Goal: Task Accomplishment & Management: Complete application form

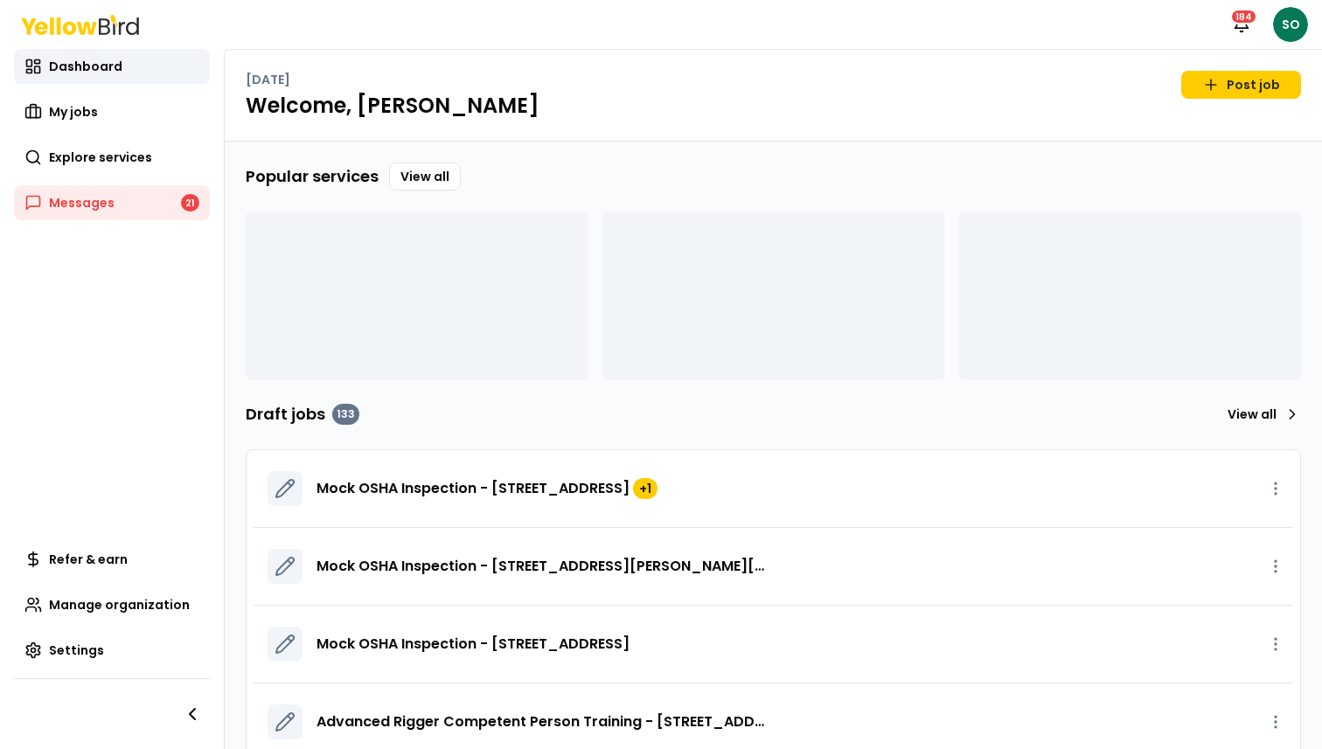
click at [751, 606] on div "Mock OSHA Inspection - [STREET_ADDRESS][PERSON_NAME][US_STATE]" at bounding box center [774, 567] width 1040 height 78
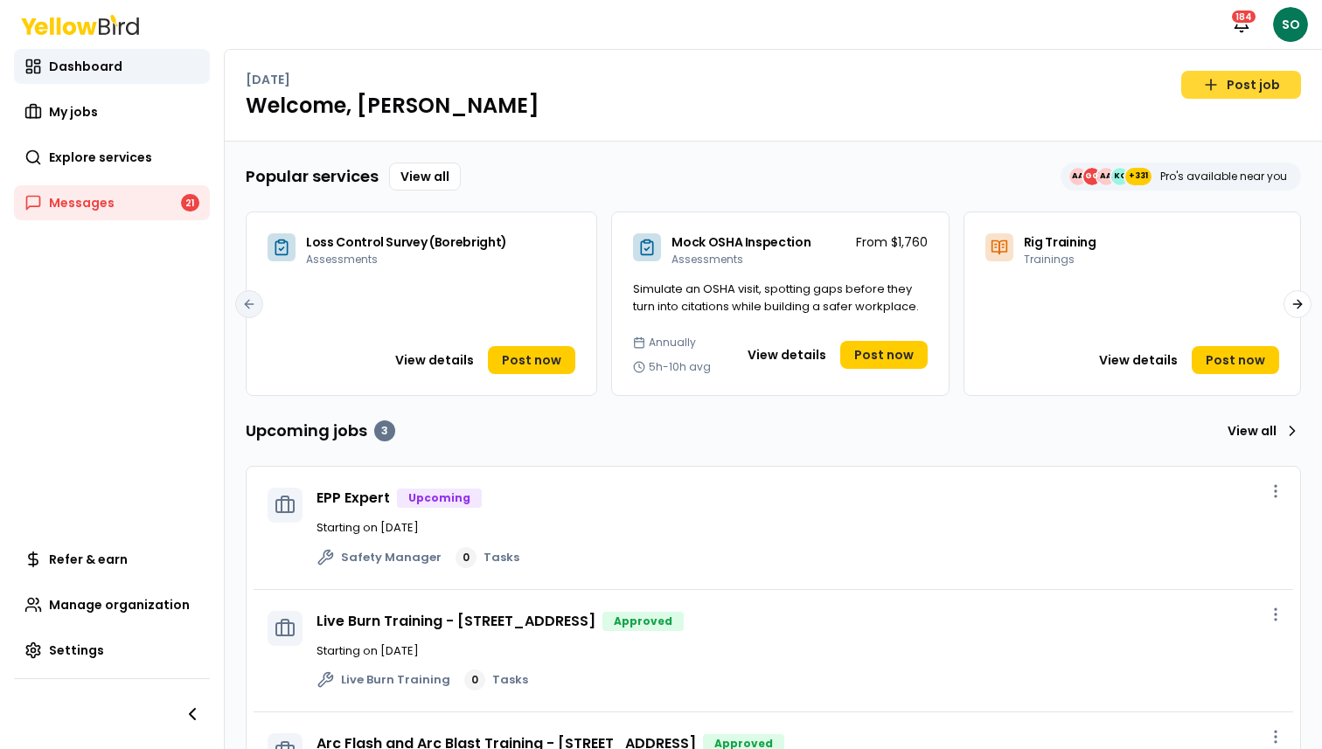
click at [1229, 86] on link "Post job" at bounding box center [1241, 85] width 120 height 28
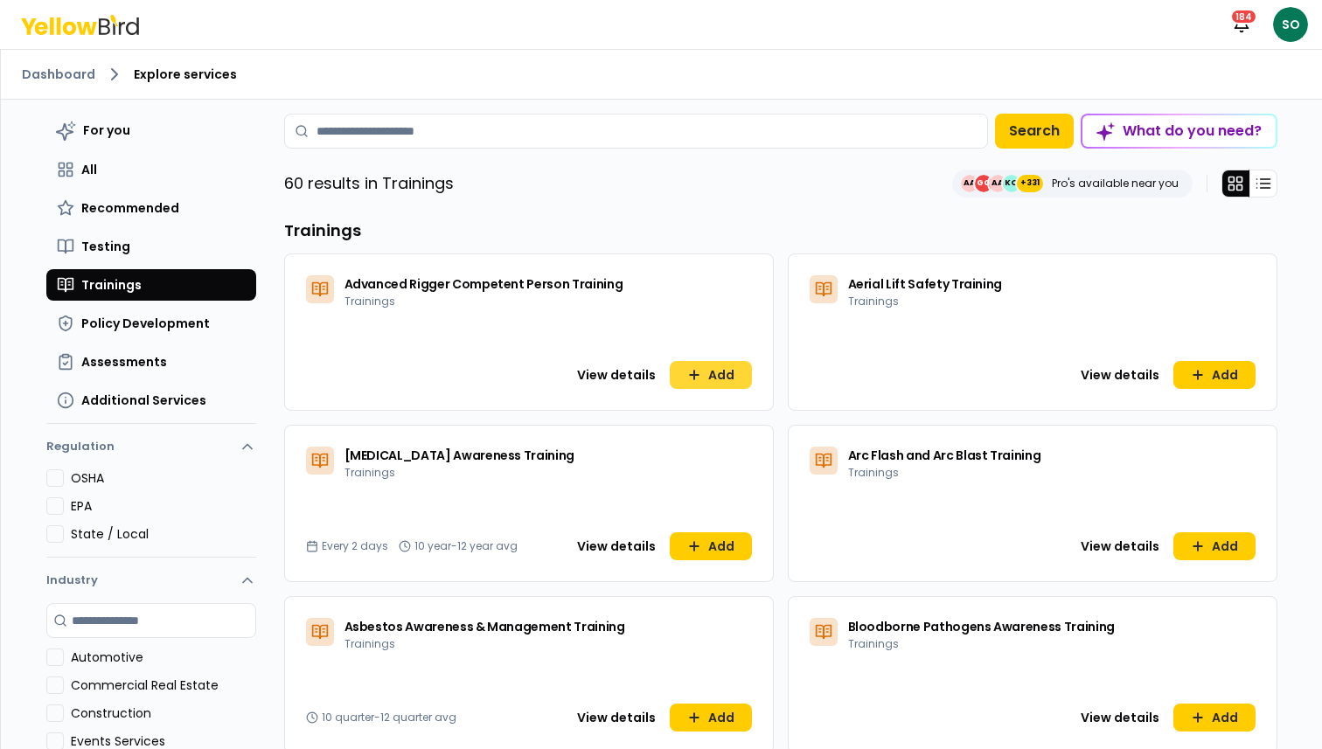
click at [733, 386] on button "Add" at bounding box center [711, 375] width 82 height 28
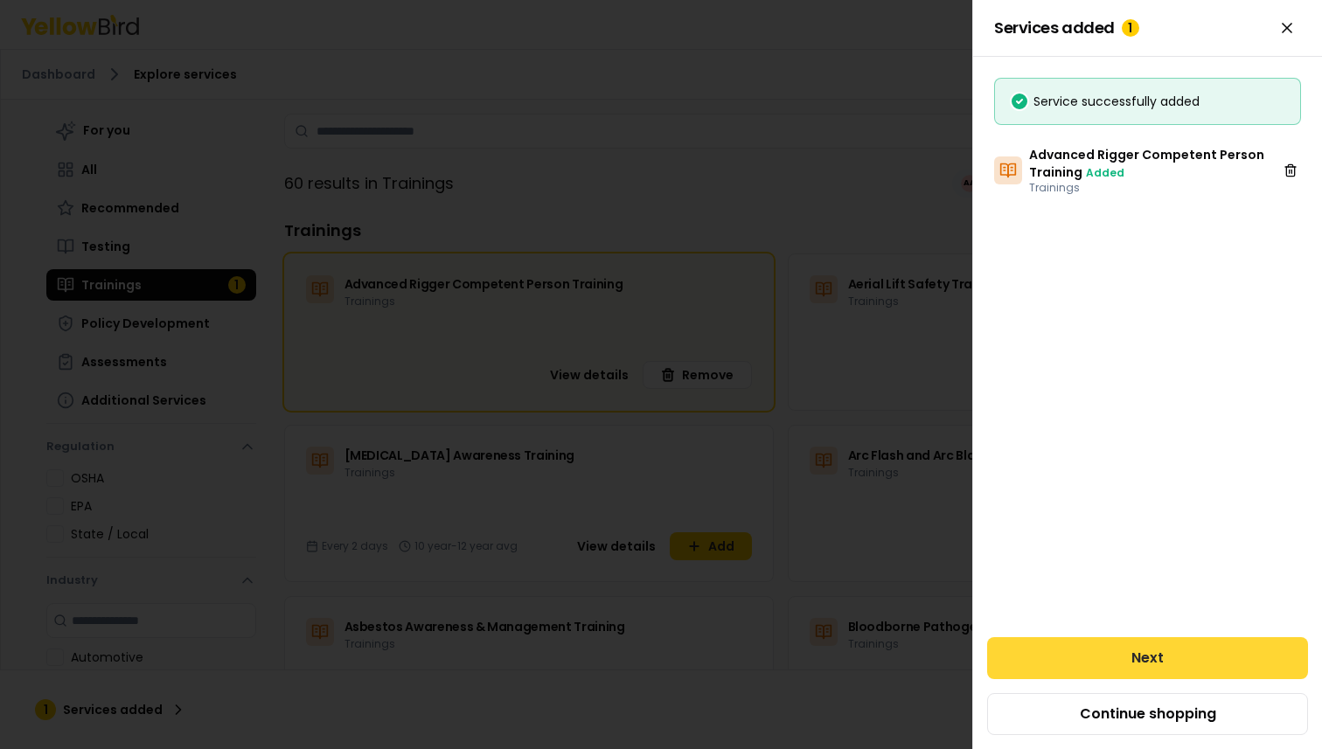
click at [1041, 655] on button "Next" at bounding box center [1147, 658] width 321 height 42
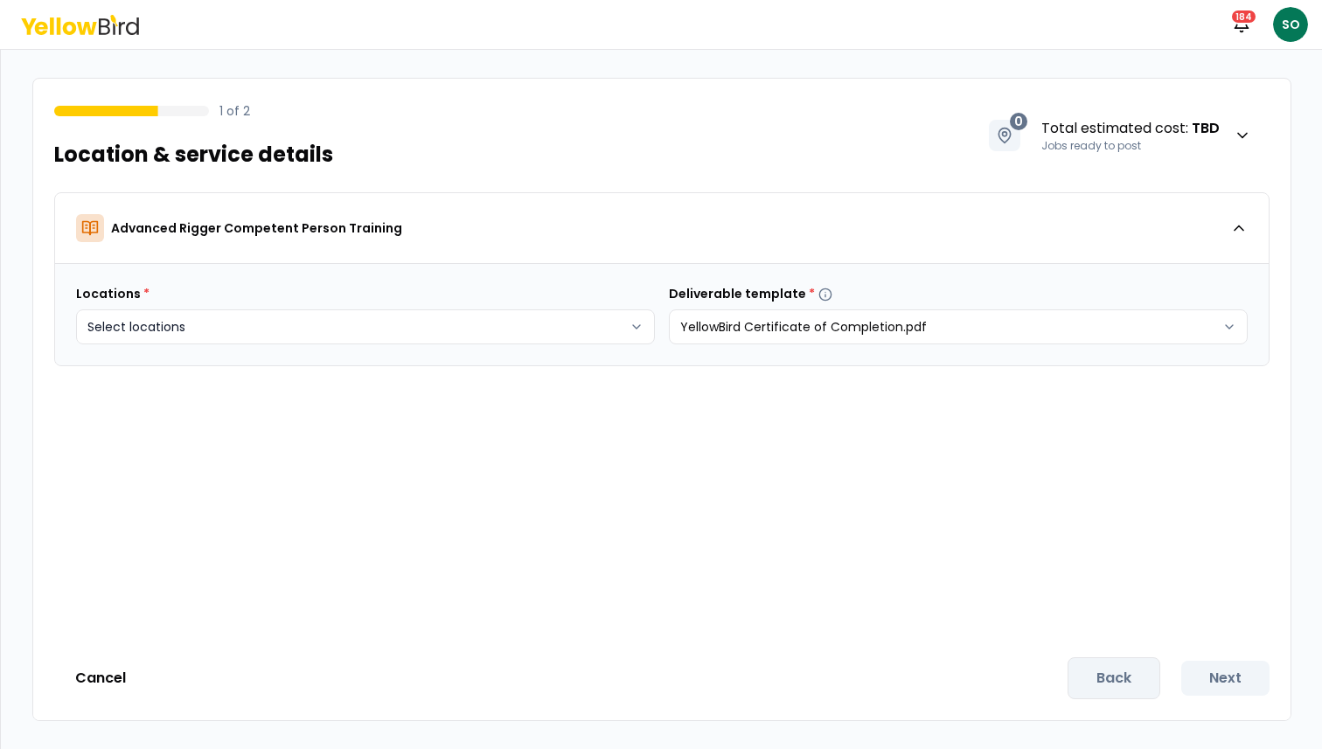
click at [330, 325] on body "Notifications 184 SO 1 of 2 Location & service details 0 Total estimated cost :…" at bounding box center [661, 440] width 1322 height 881
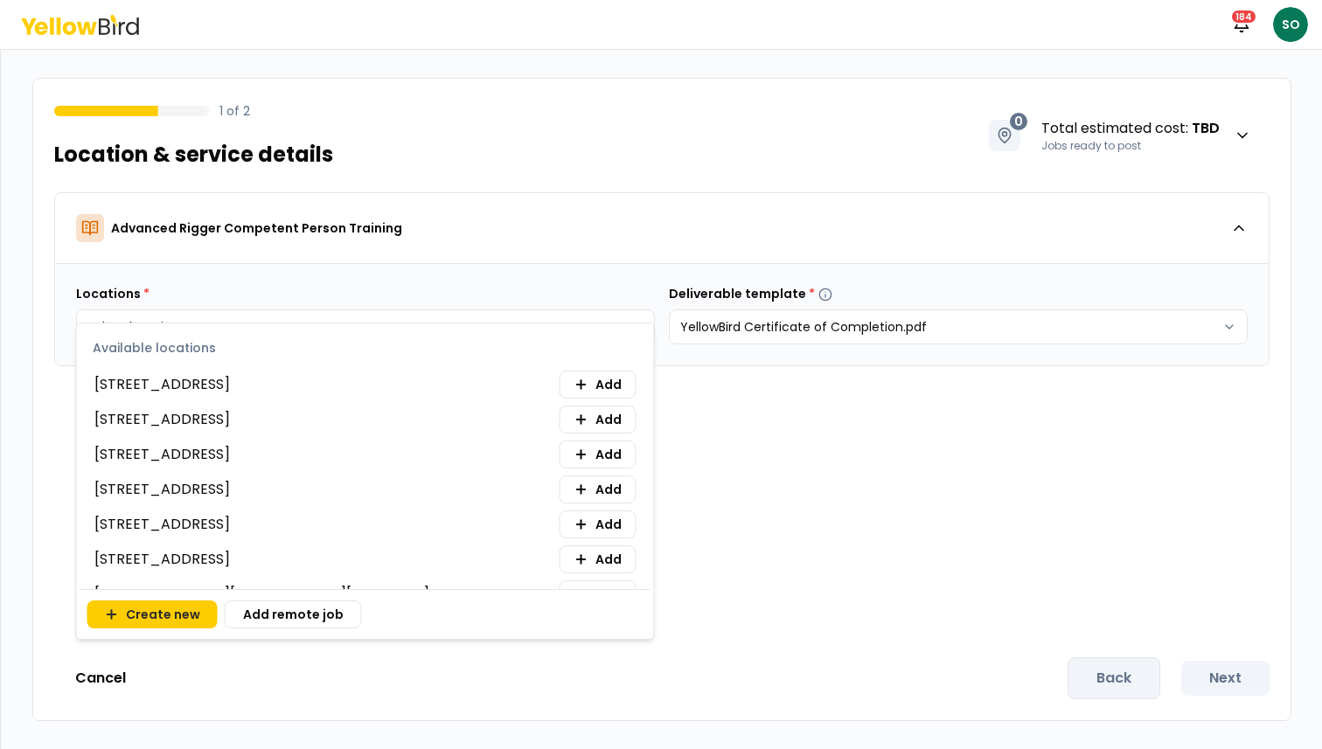
click at [247, 442] on div "[STREET_ADDRESS] Add" at bounding box center [365, 455] width 542 height 28
click at [609, 467] on button "Add" at bounding box center [598, 455] width 77 height 28
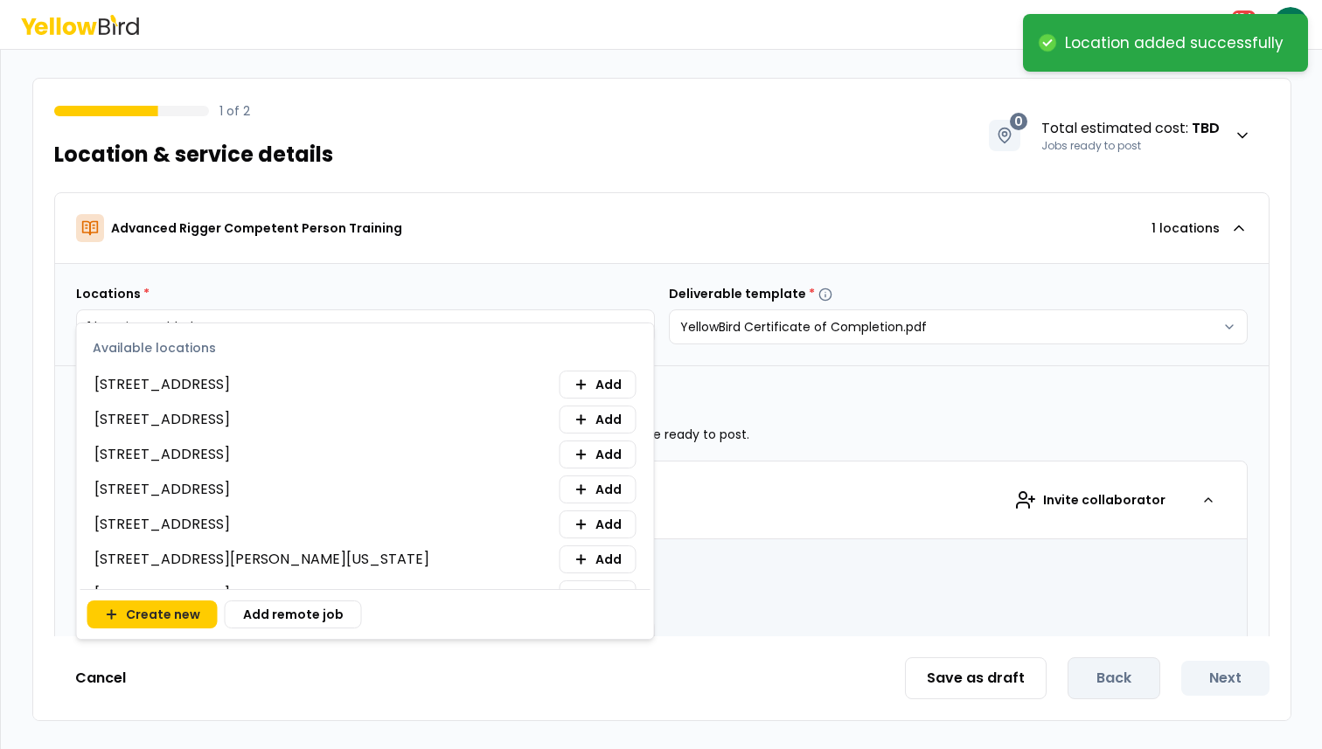
click at [788, 417] on html "**********" at bounding box center [661, 374] width 1322 height 749
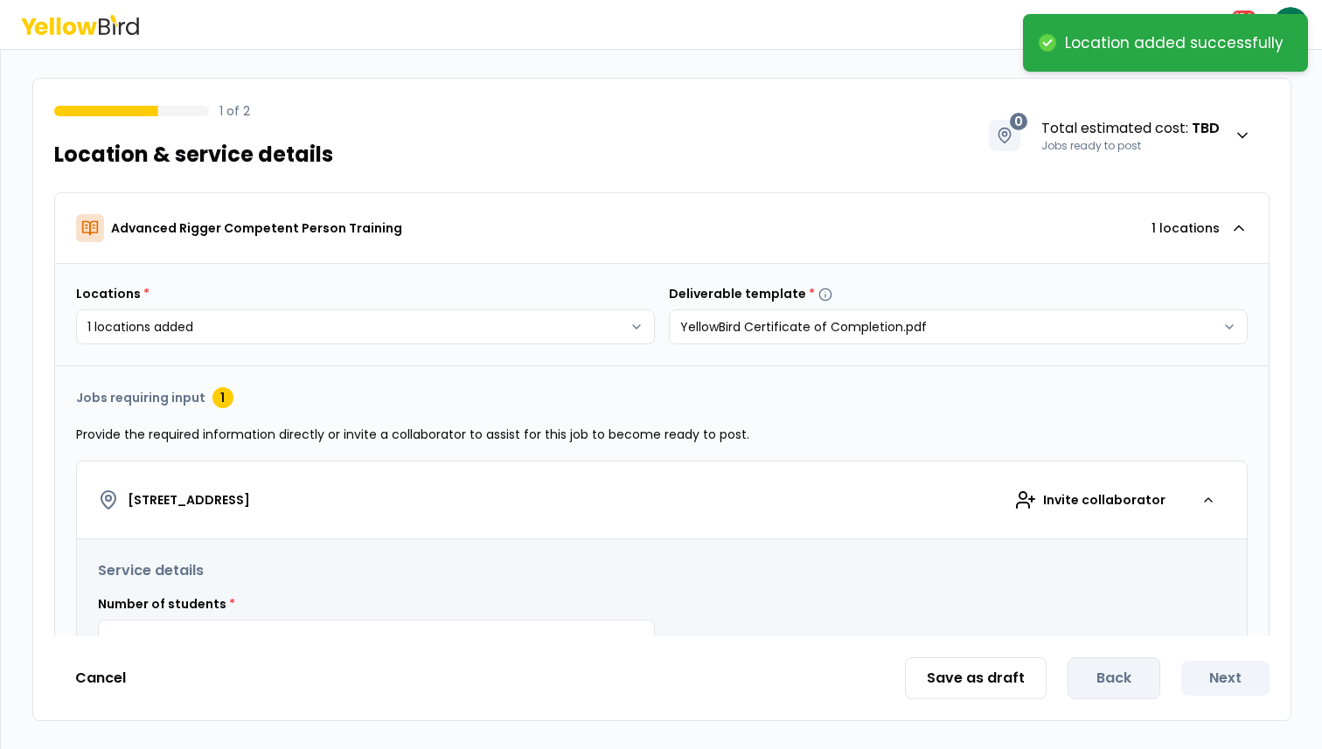
scroll to position [162, 0]
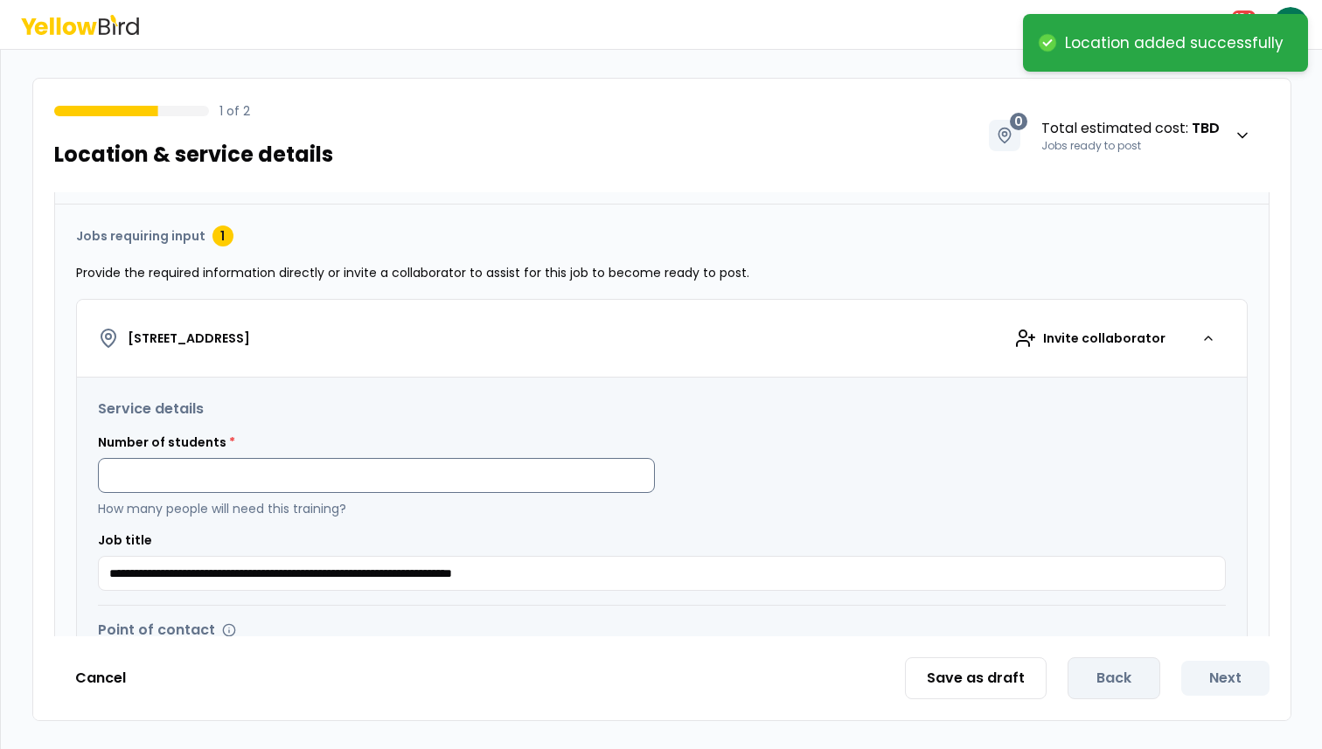
click at [355, 477] on input at bounding box center [376, 475] width 557 height 35
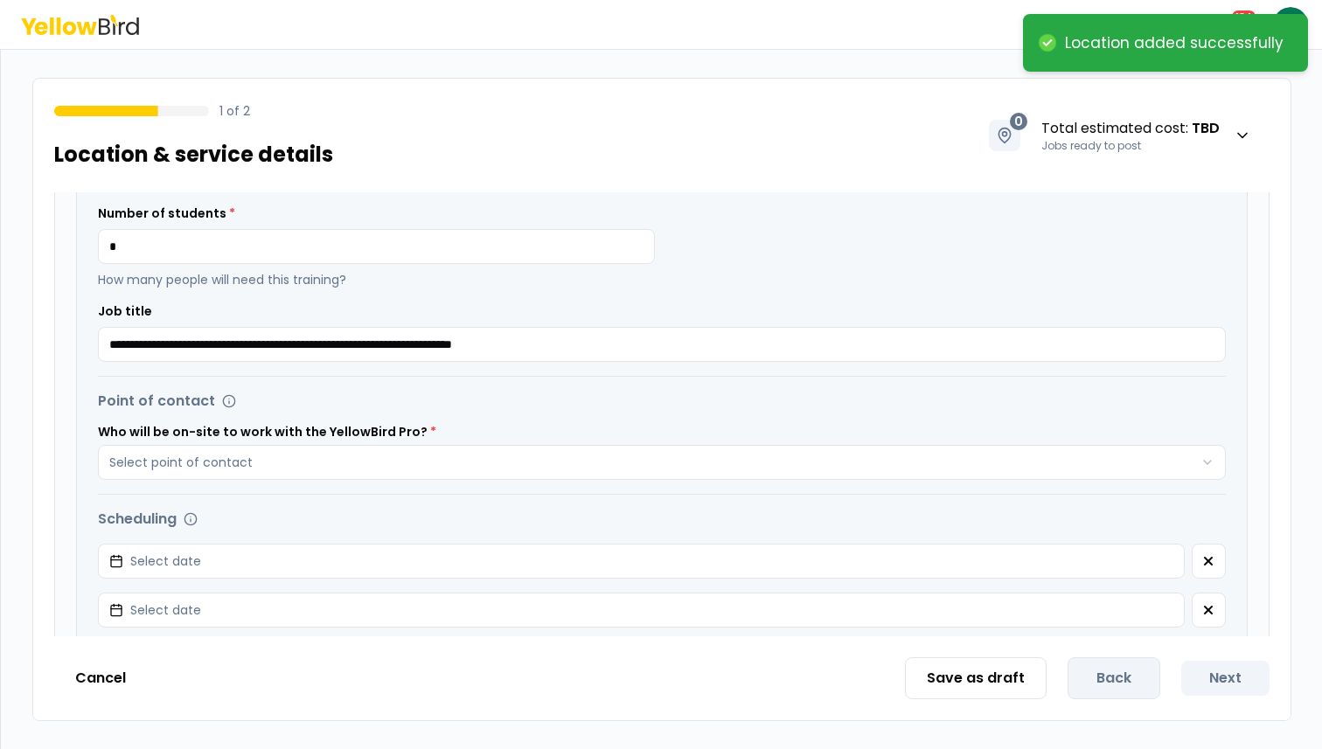
scroll to position [424, 0]
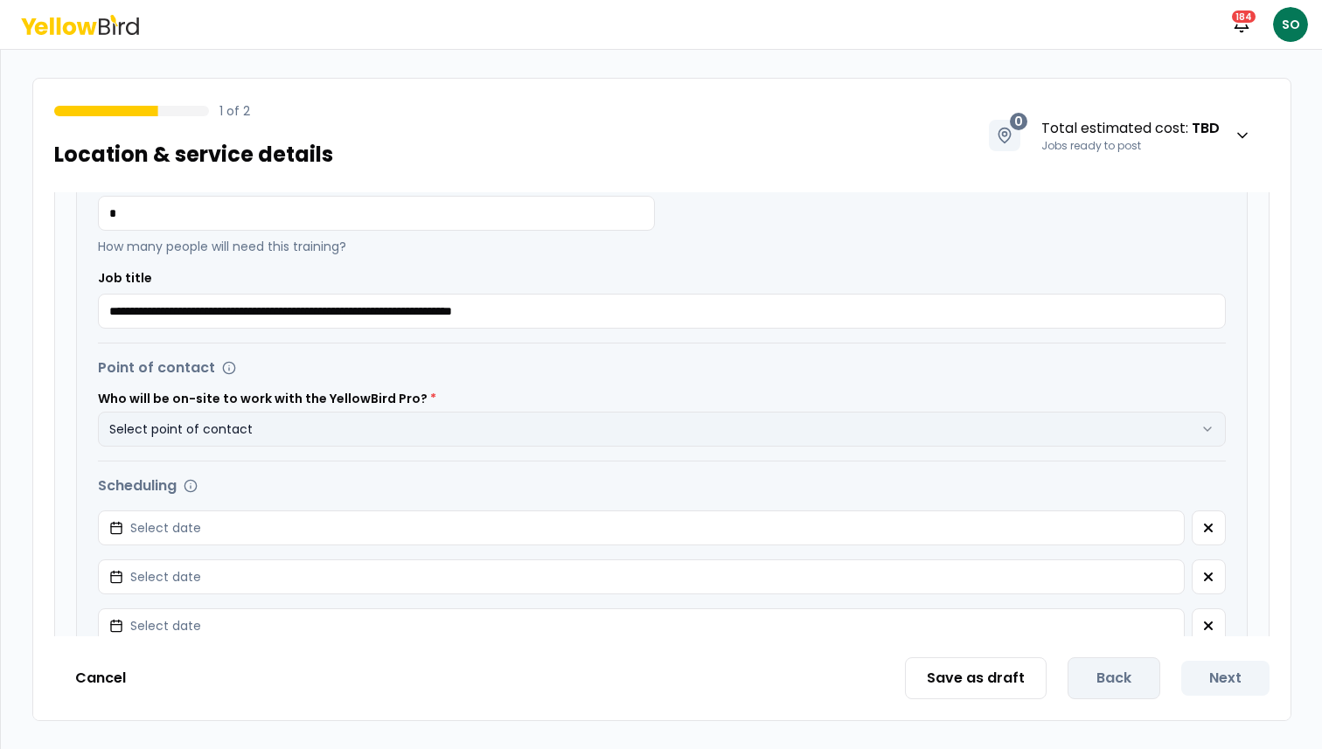
type input "*"
click at [361, 442] on button "Select point of contact" at bounding box center [662, 429] width 1128 height 35
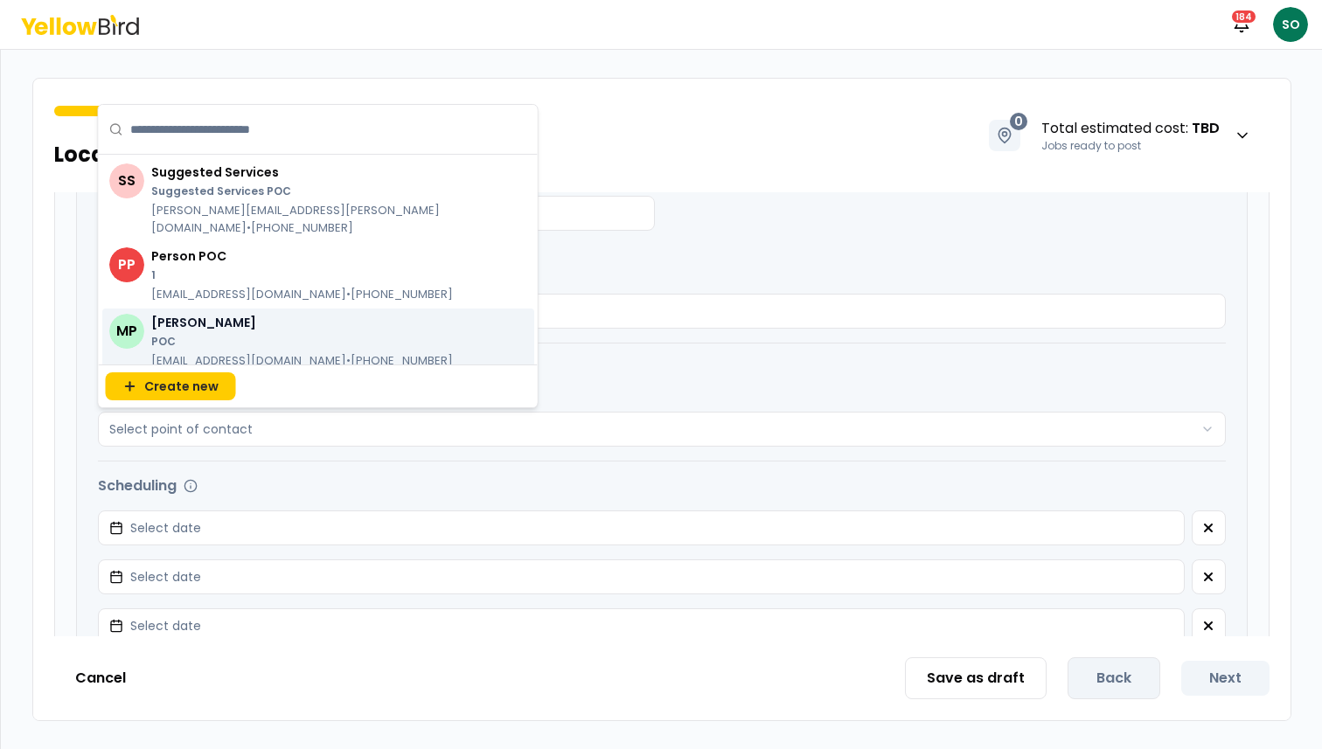
click at [271, 340] on p "POC" at bounding box center [302, 342] width 302 height 14
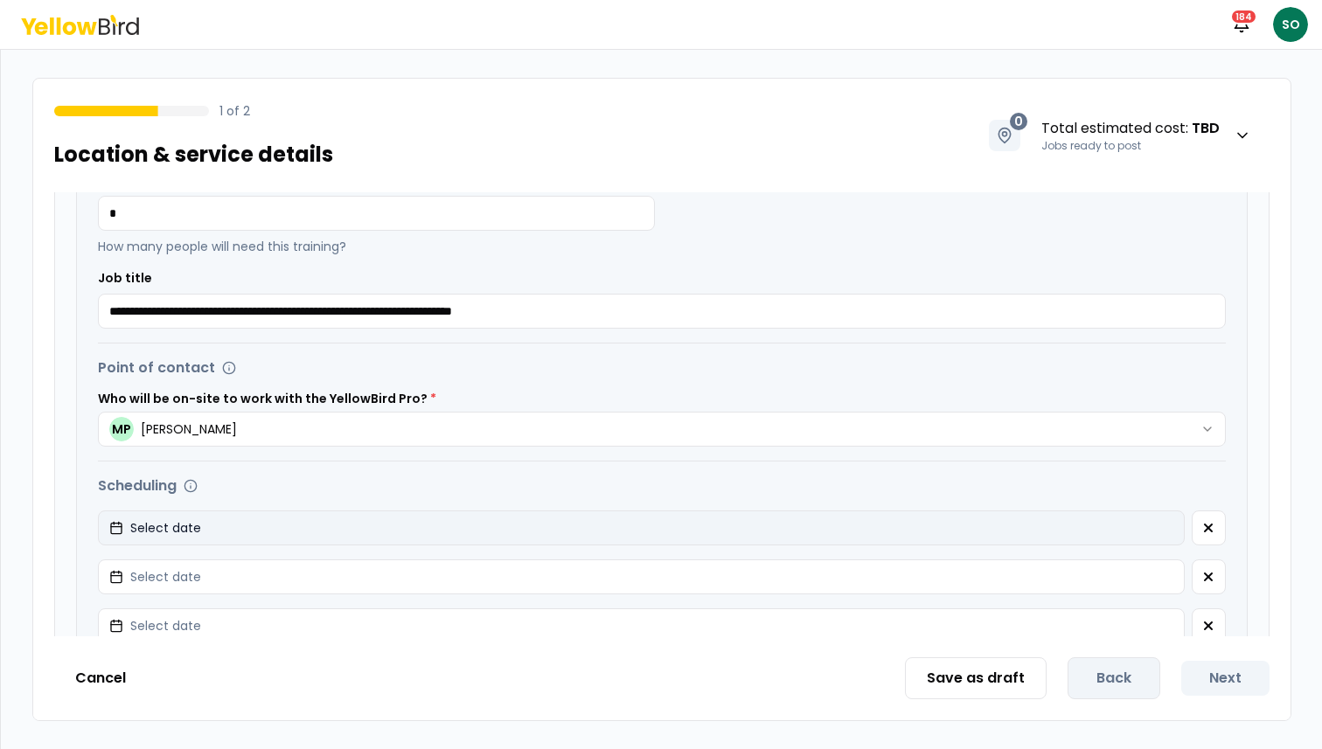
click at [1023, 525] on button "Select date" at bounding box center [641, 528] width 1087 height 35
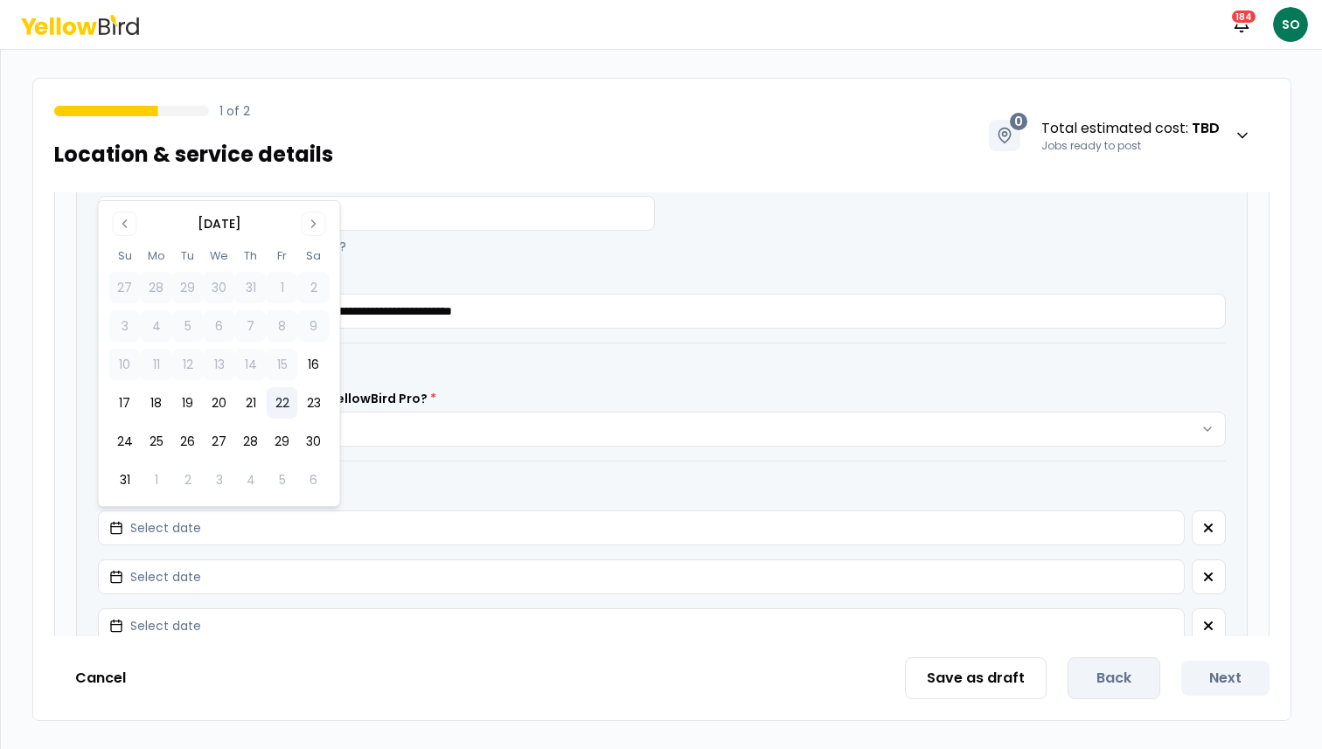
click at [283, 395] on button "22" at bounding box center [282, 402] width 31 height 31
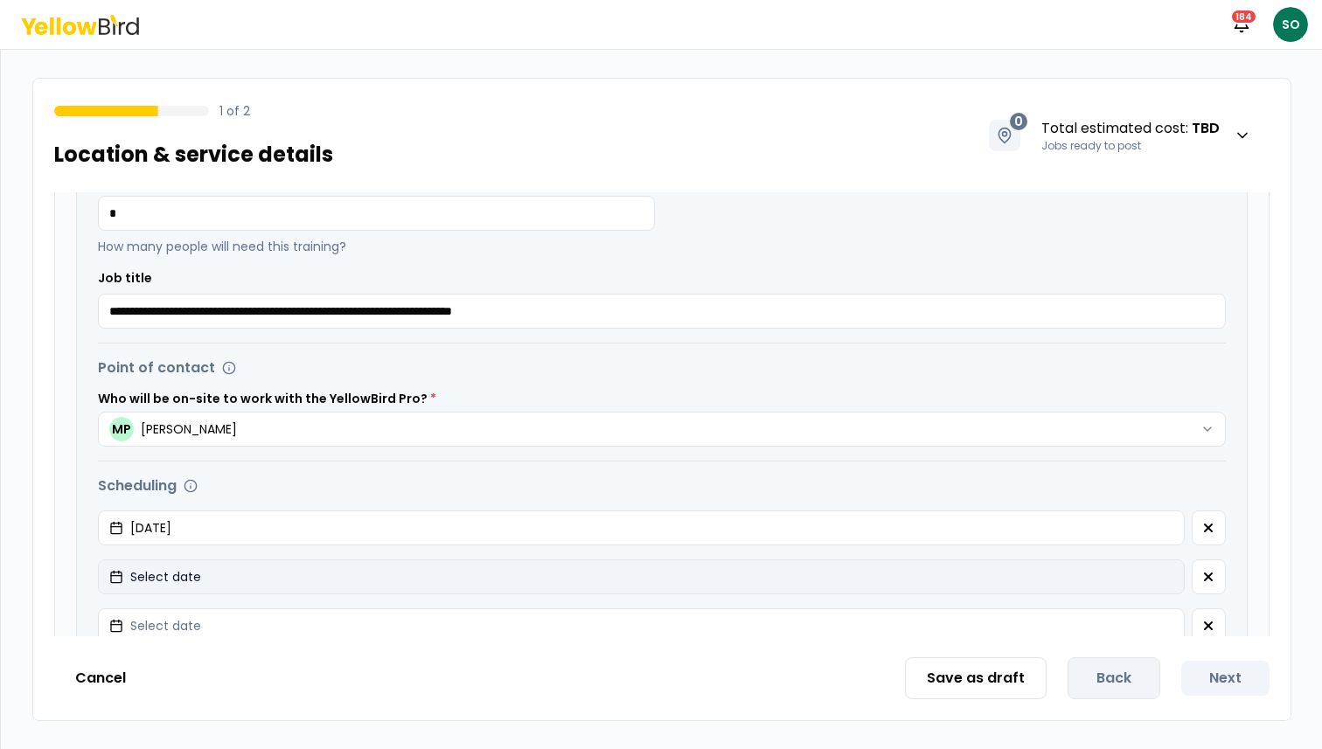
click at [646, 567] on button "Select date" at bounding box center [641, 577] width 1087 height 35
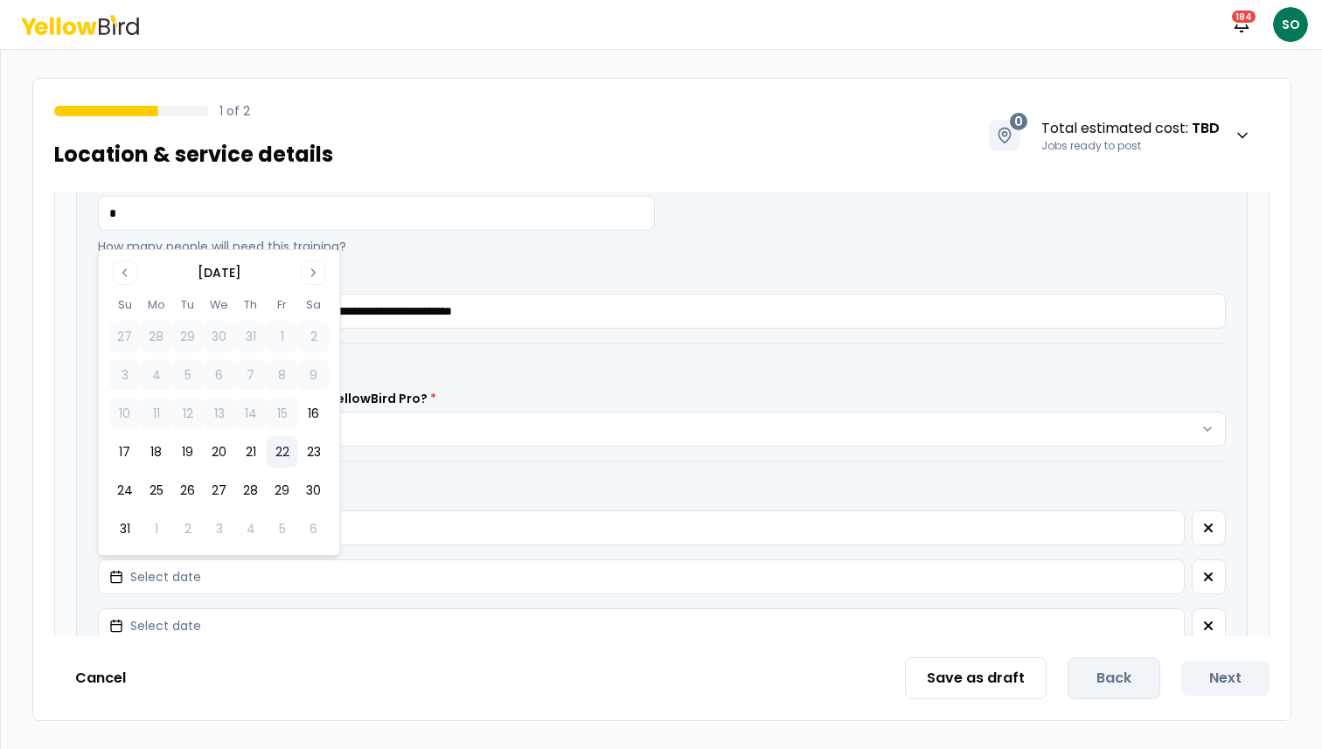
click at [282, 454] on button "22" at bounding box center [282, 451] width 31 height 31
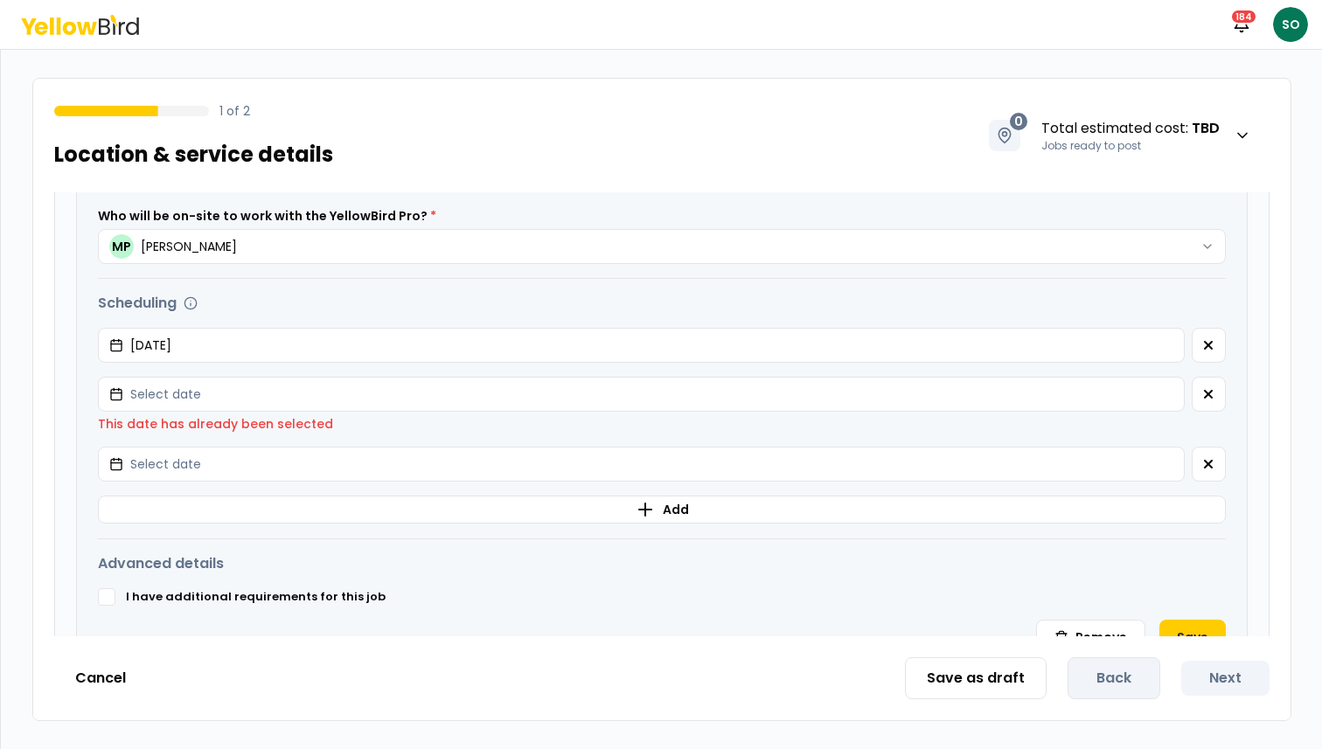
scroll to position [658, 0]
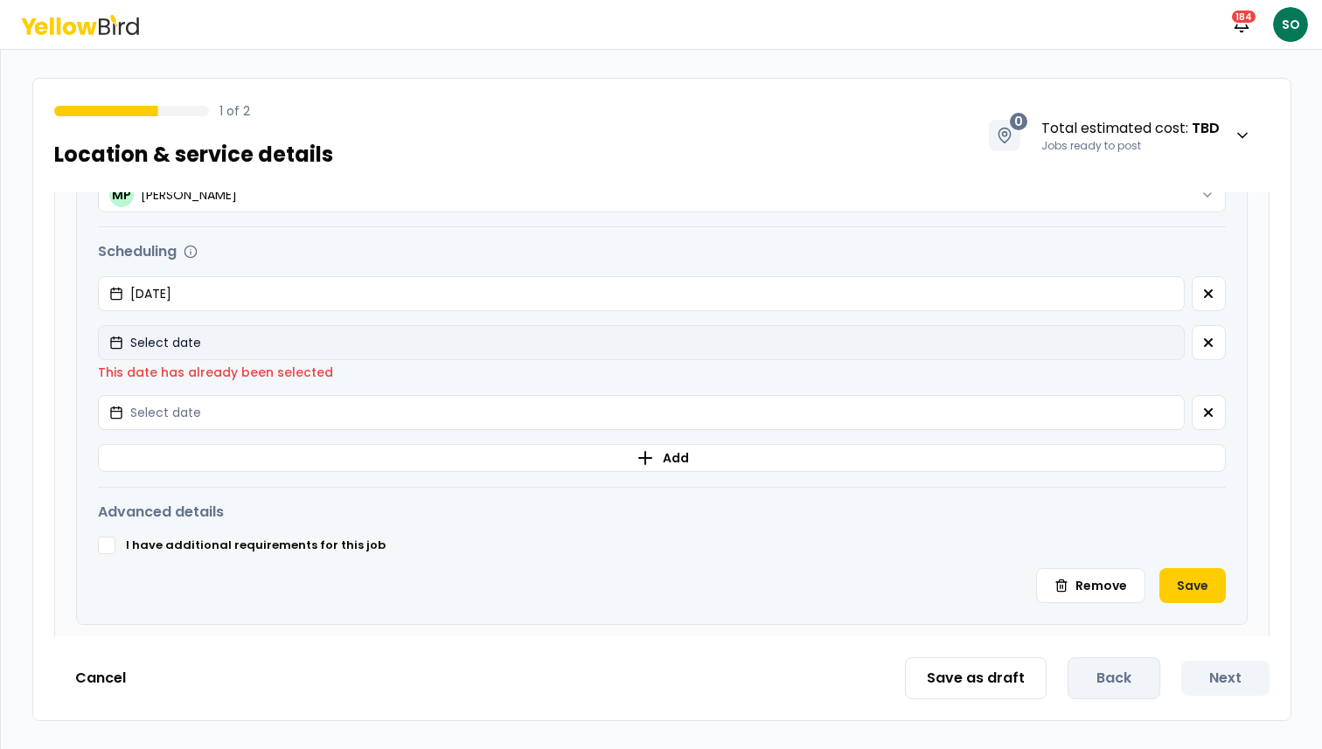
click at [526, 356] on button "Select date" at bounding box center [641, 342] width 1087 height 35
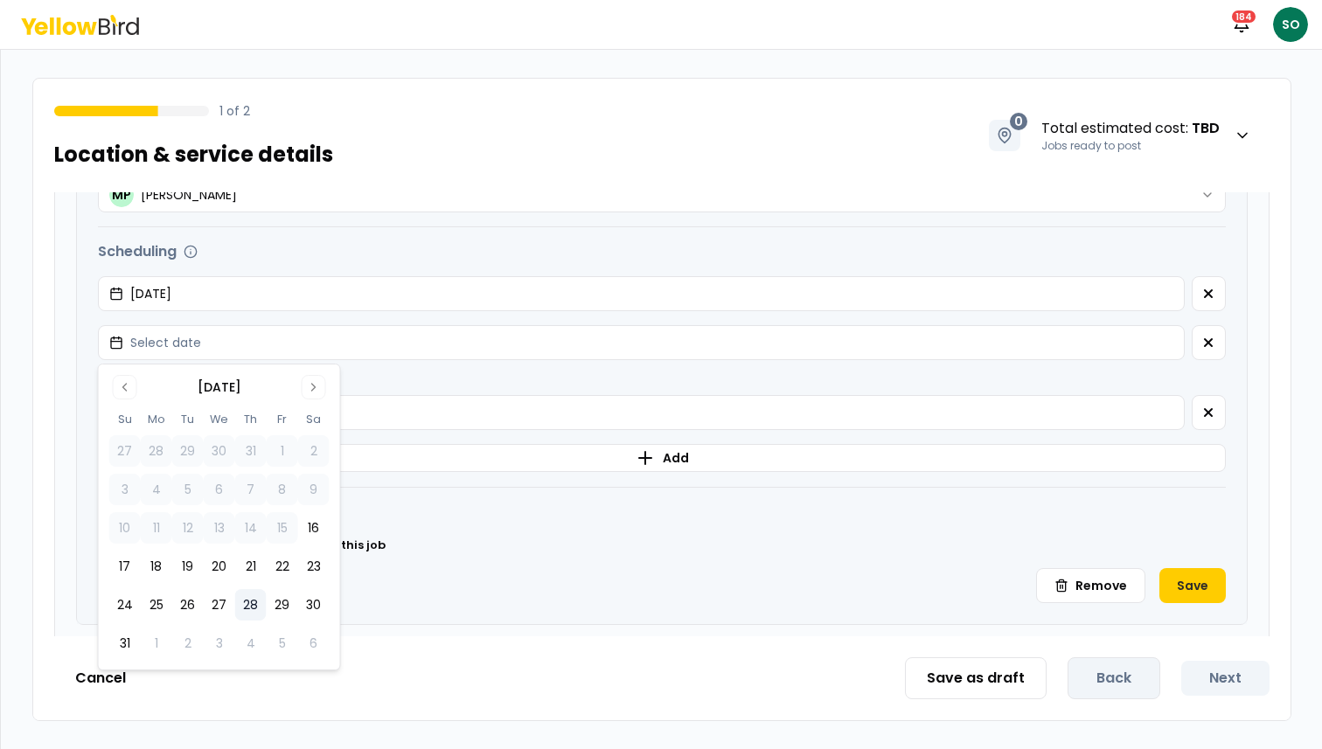
click at [254, 598] on button "28" at bounding box center [250, 604] width 31 height 31
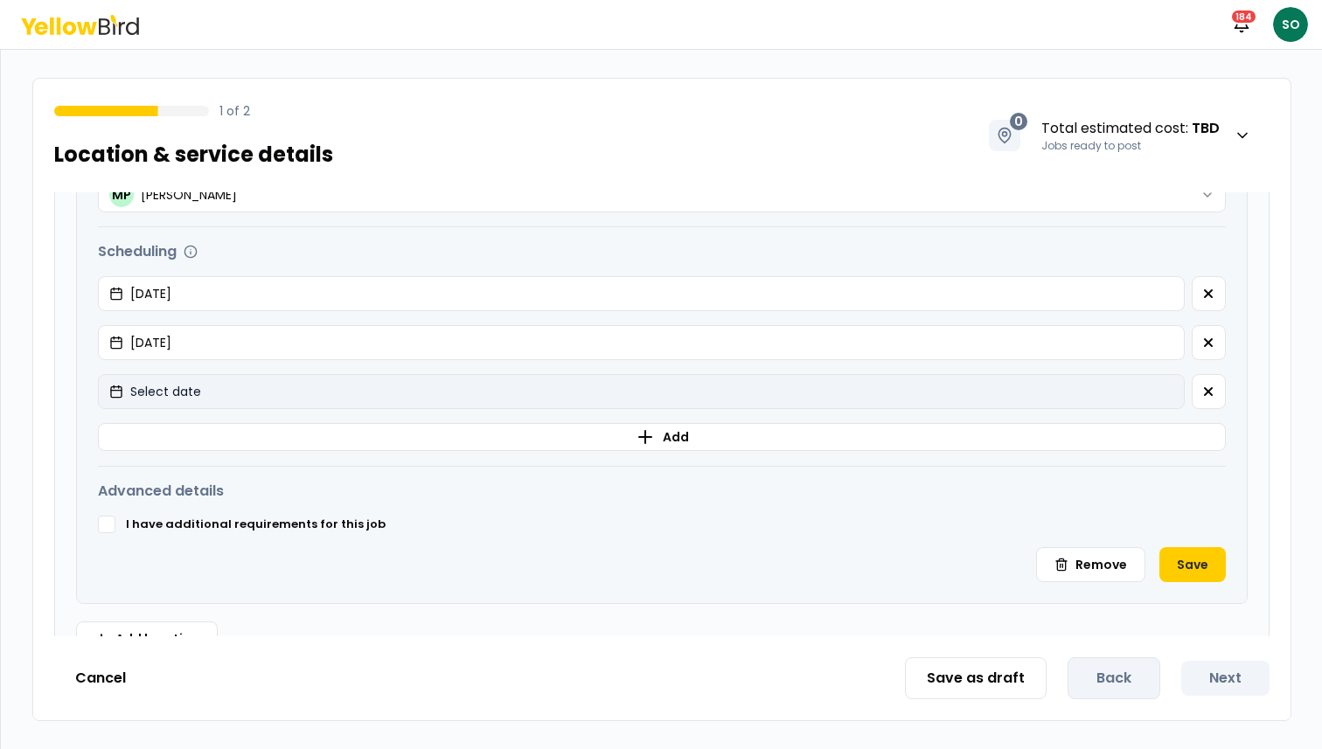
click at [288, 400] on button "Select date" at bounding box center [641, 391] width 1087 height 35
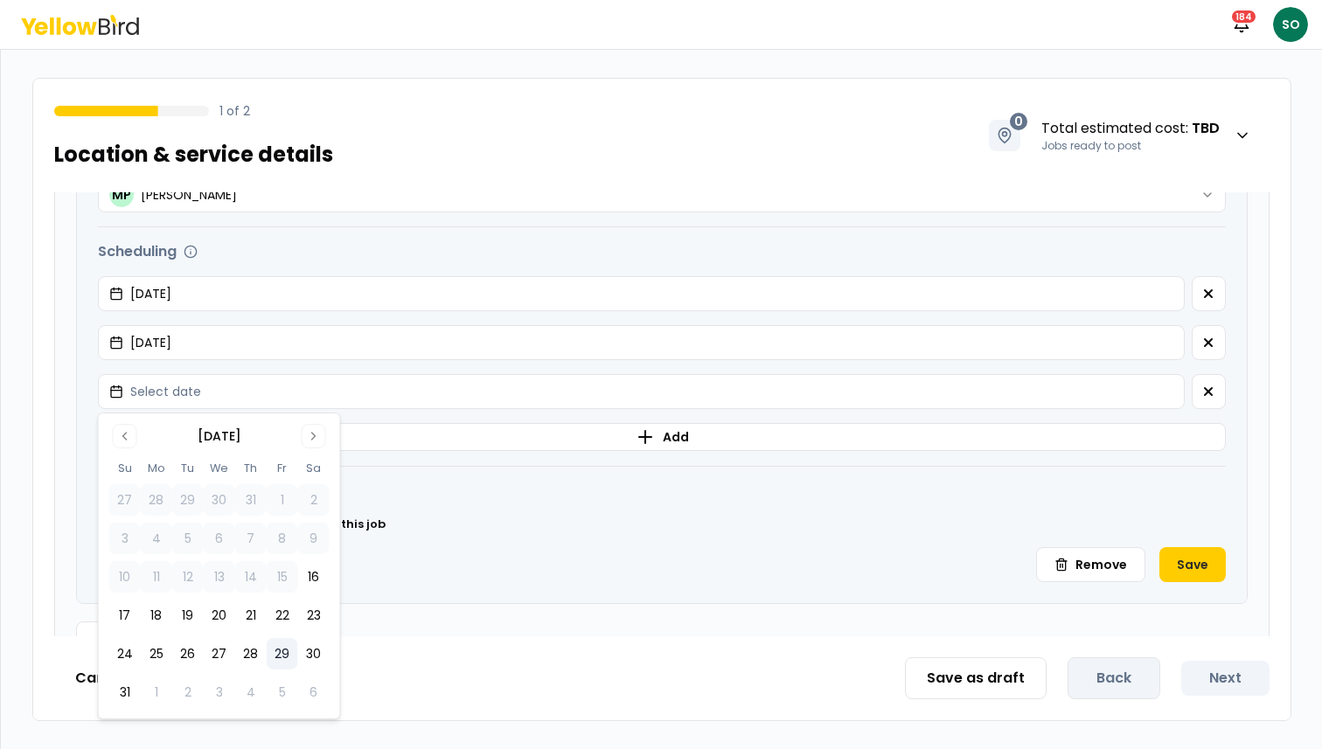
click at [282, 650] on button "29" at bounding box center [282, 653] width 31 height 31
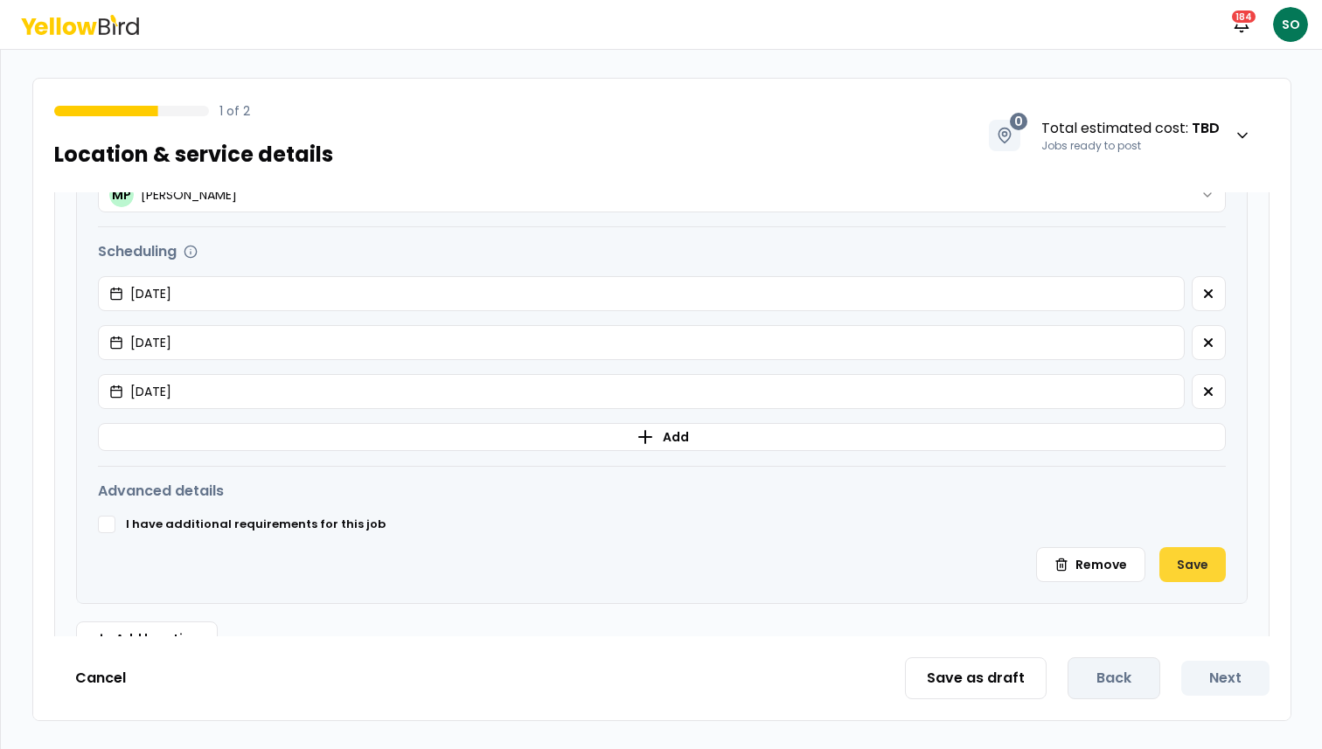
click at [1189, 570] on button "Save" at bounding box center [1192, 564] width 66 height 35
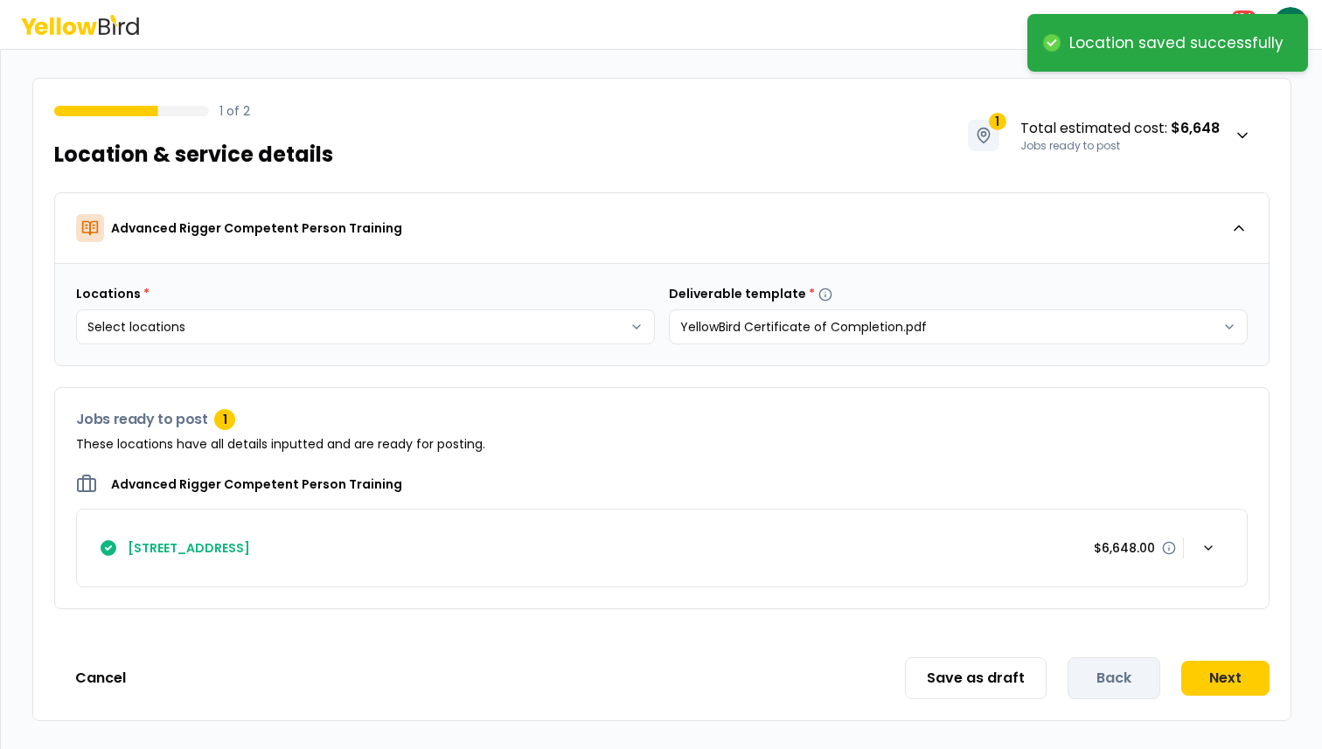
scroll to position [0, 0]
drag, startPoint x: 1000, startPoint y: 671, endPoint x: 948, endPoint y: 432, distance: 244.4
click at [948, 432] on div "1 of 2 Location & service details 1 Total estimated cost : $6,648 Jobs ready to…" at bounding box center [661, 400] width 1259 height 644
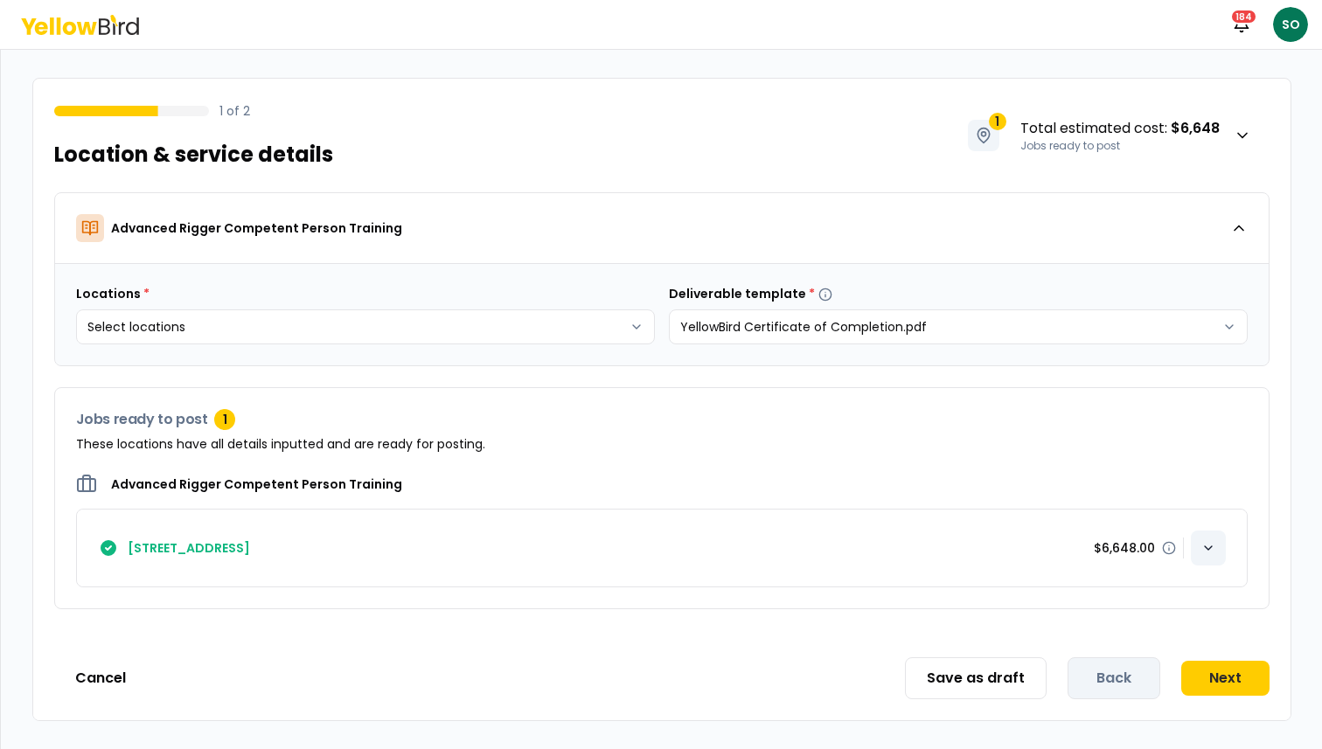
click at [1204, 544] on icon "button" at bounding box center [1208, 548] width 14 height 14
click at [969, 678] on button "Save as draft" at bounding box center [976, 679] width 142 height 42
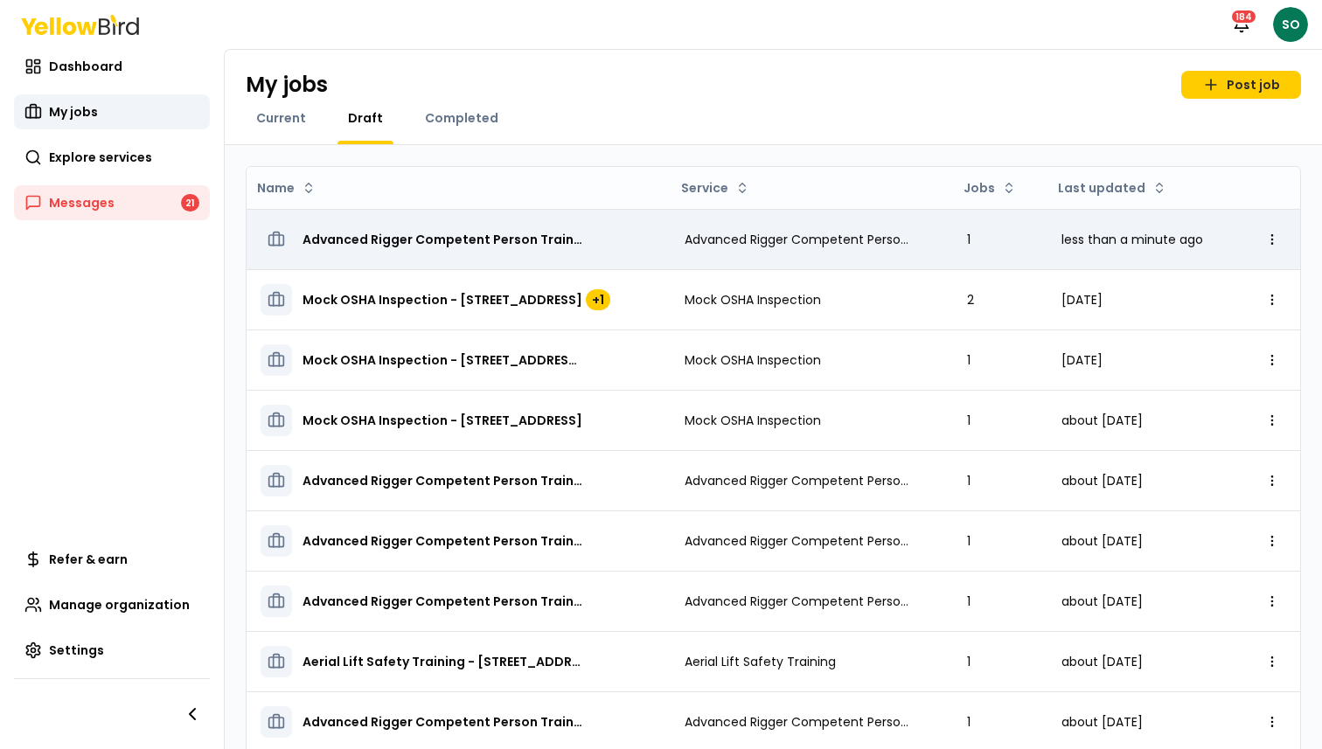
click at [459, 240] on span "Advanced Rigger Competent Person Training - [STREET_ADDRESS]" at bounding box center [443, 239] width 280 height 17
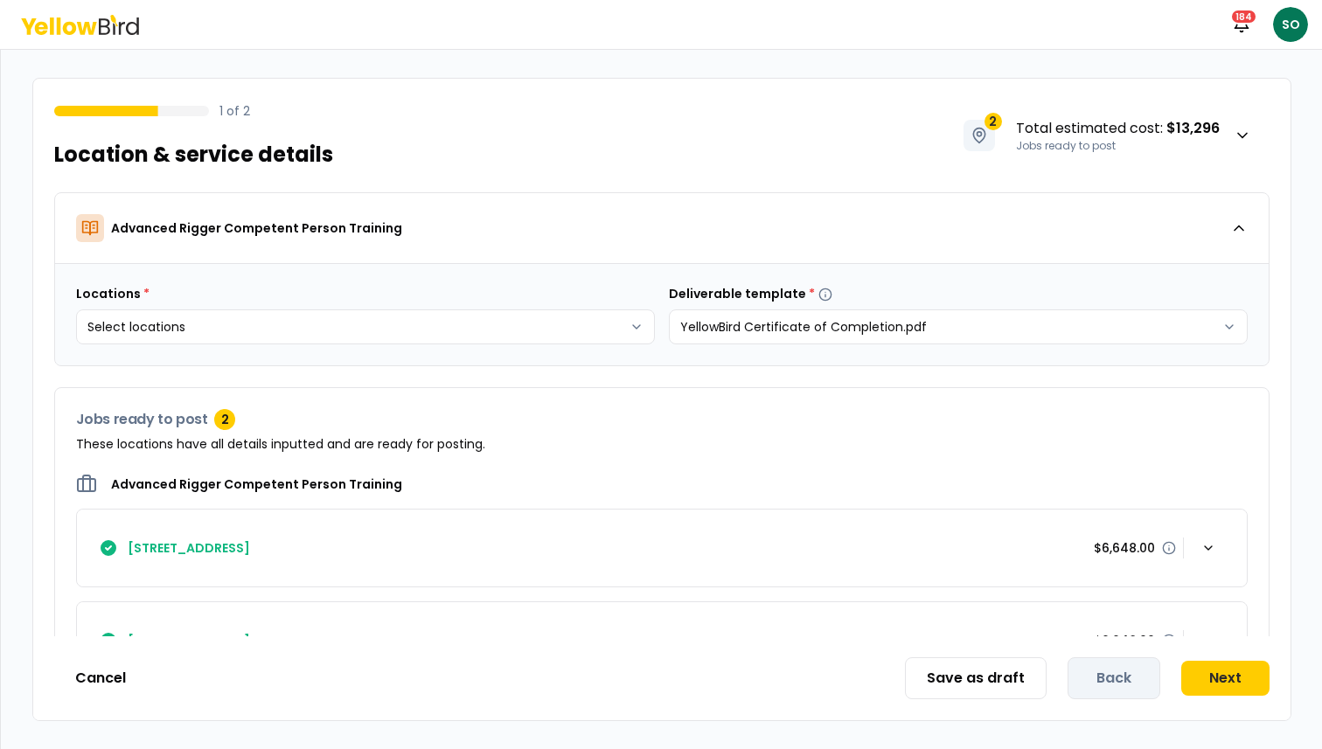
scroll to position [66, 0]
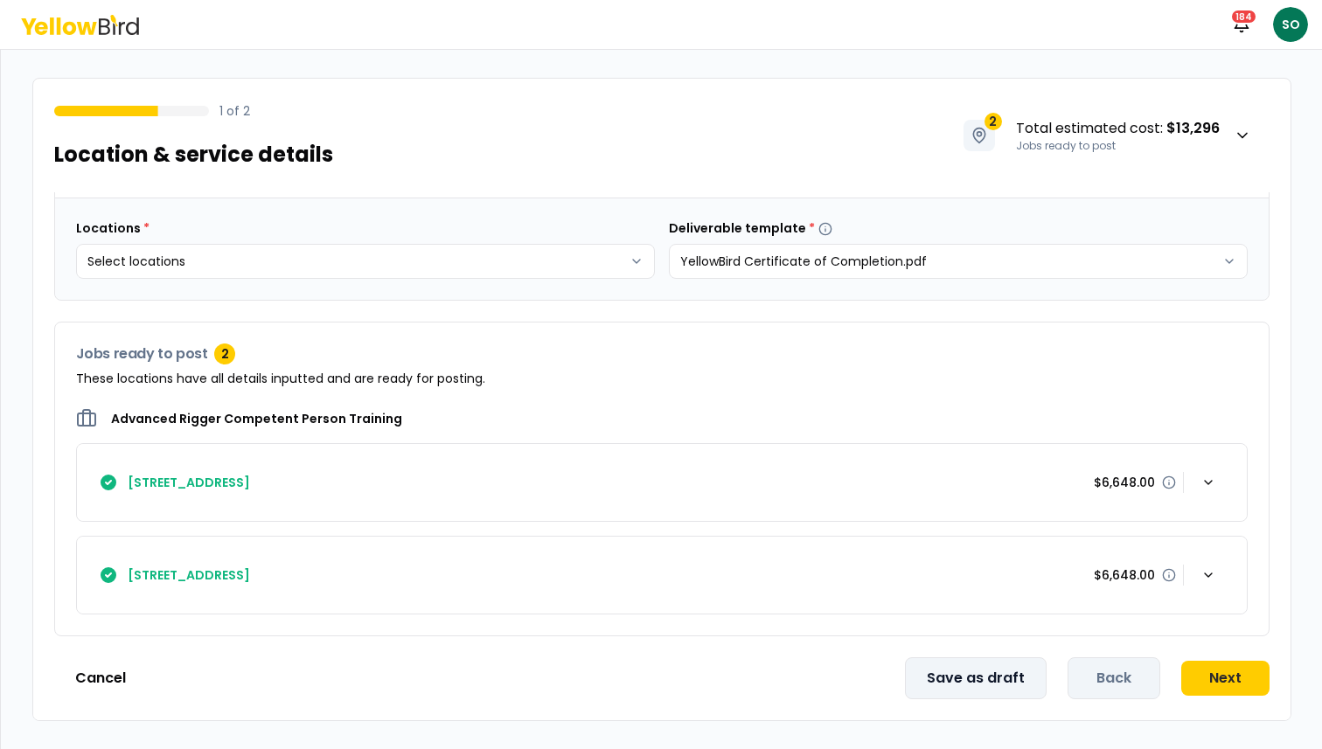
click at [985, 680] on button "Save as draft" at bounding box center [976, 679] width 142 height 42
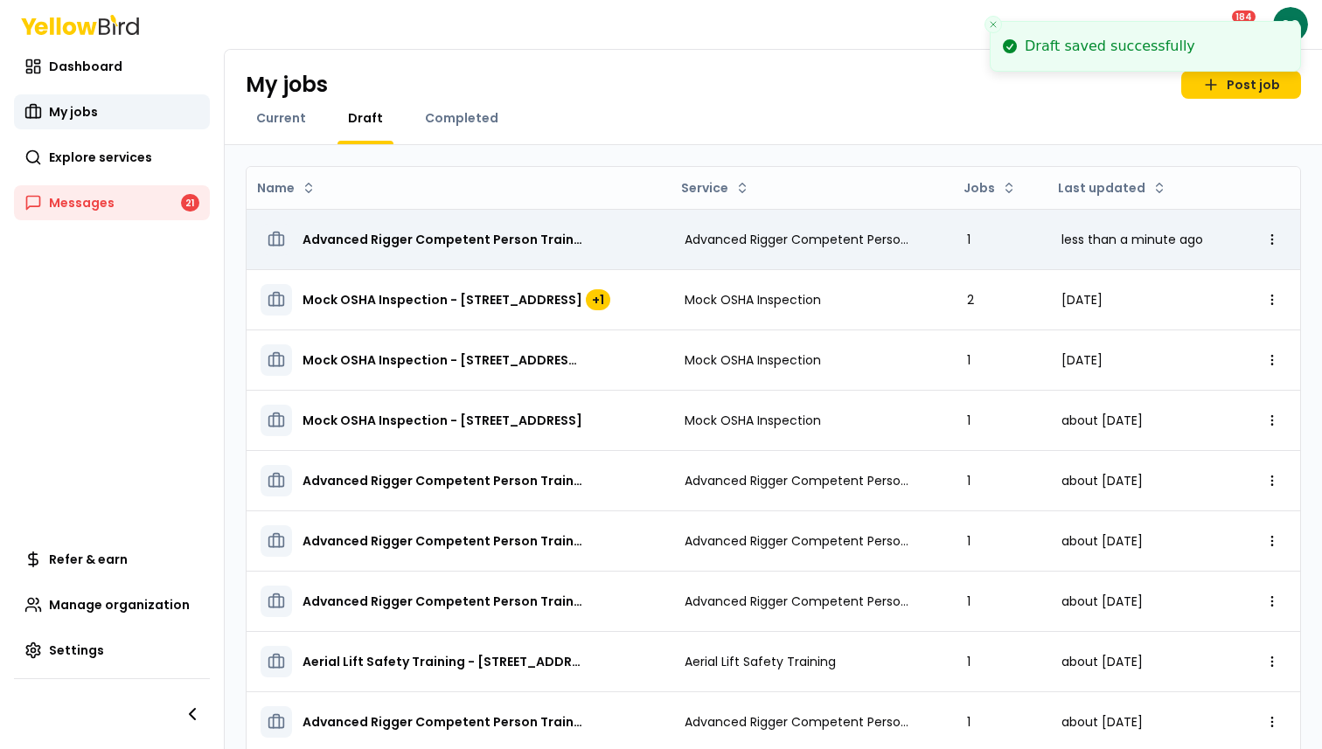
click at [483, 240] on span "Advanced Rigger Competent Person Training - [STREET_ADDRESS]" at bounding box center [443, 239] width 280 height 17
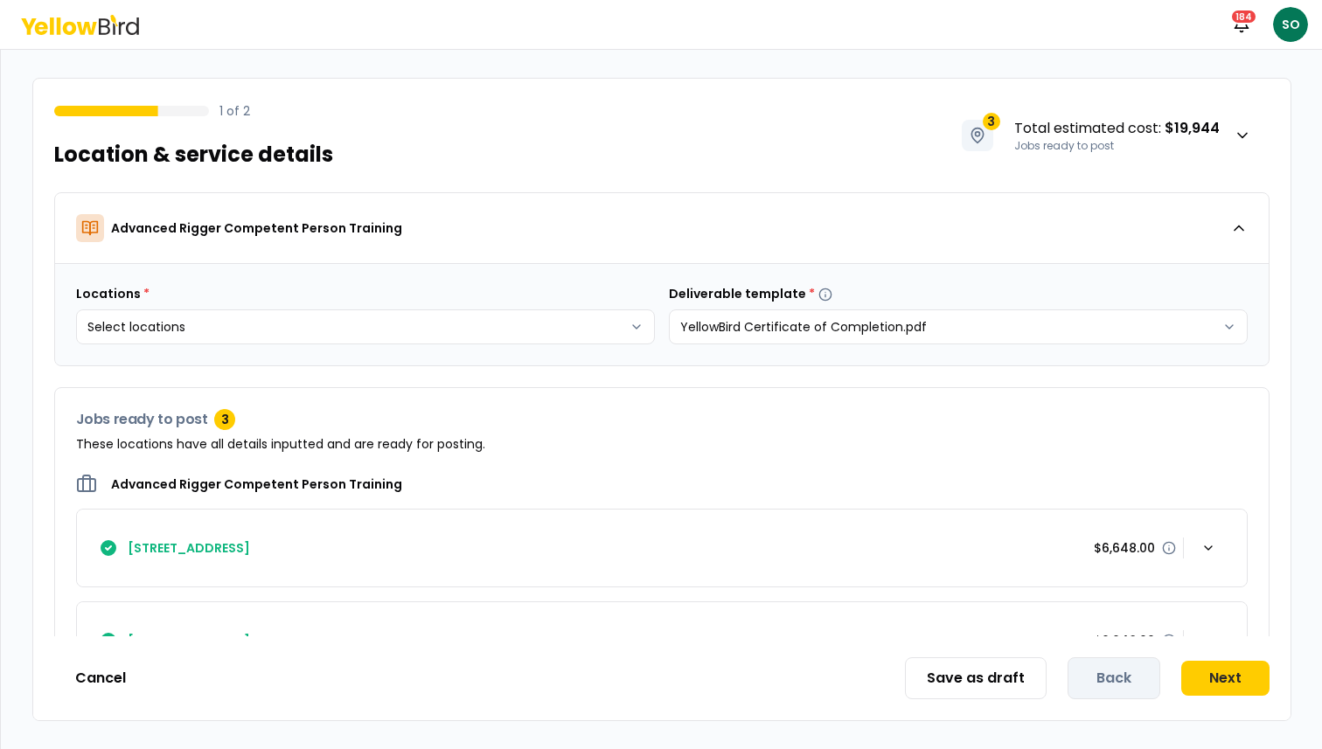
click at [94, 38] on div "Notifications 184 SO" at bounding box center [661, 24] width 1322 height 49
click at [110, 677] on button "Cancel" at bounding box center [100, 678] width 93 height 35
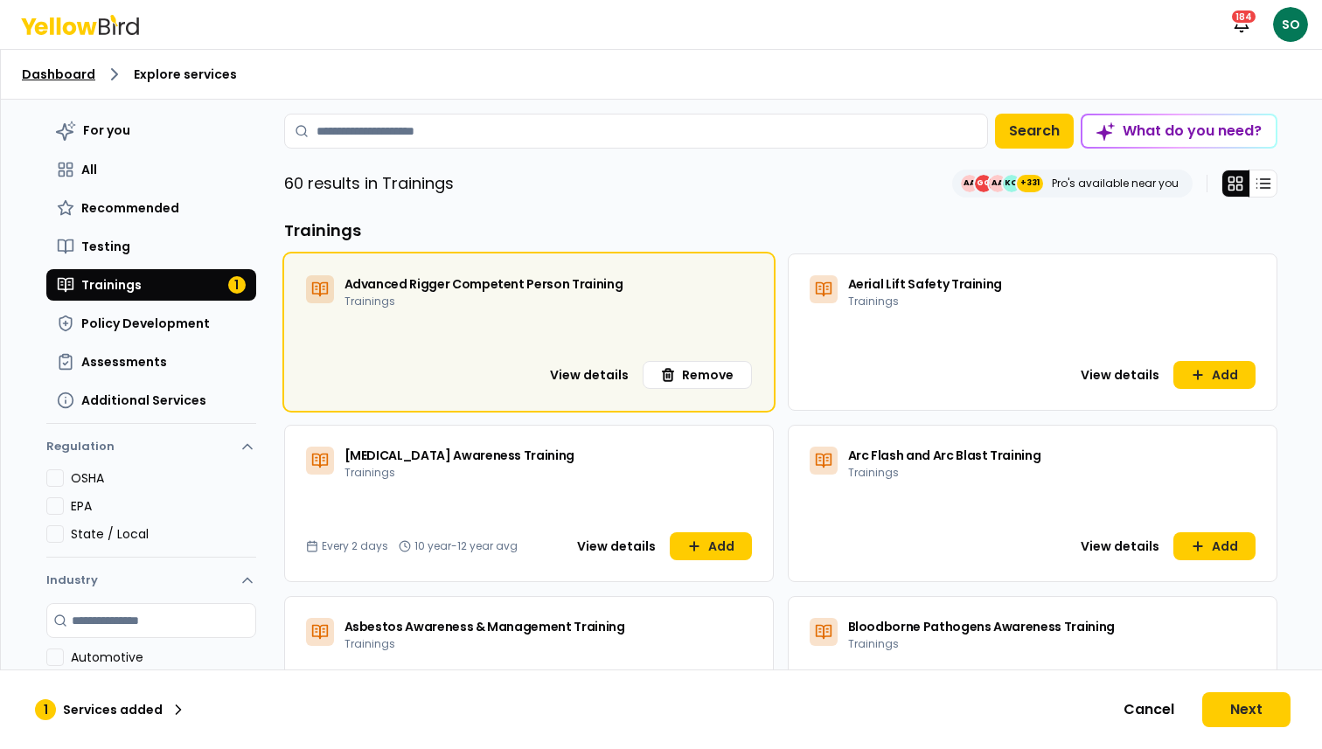
click at [60, 80] on link "Dashboard" at bounding box center [58, 74] width 73 height 17
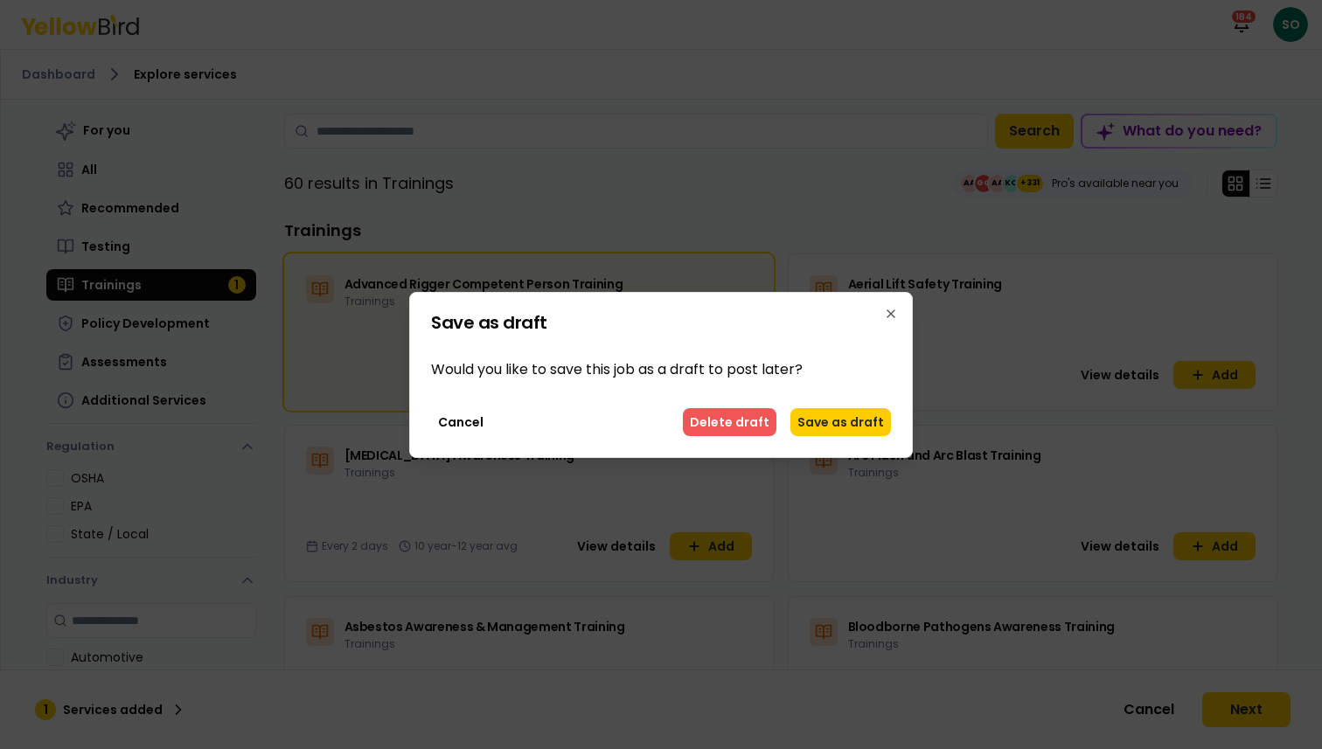
click at [740, 425] on button "Delete draft" at bounding box center [730, 422] width 94 height 28
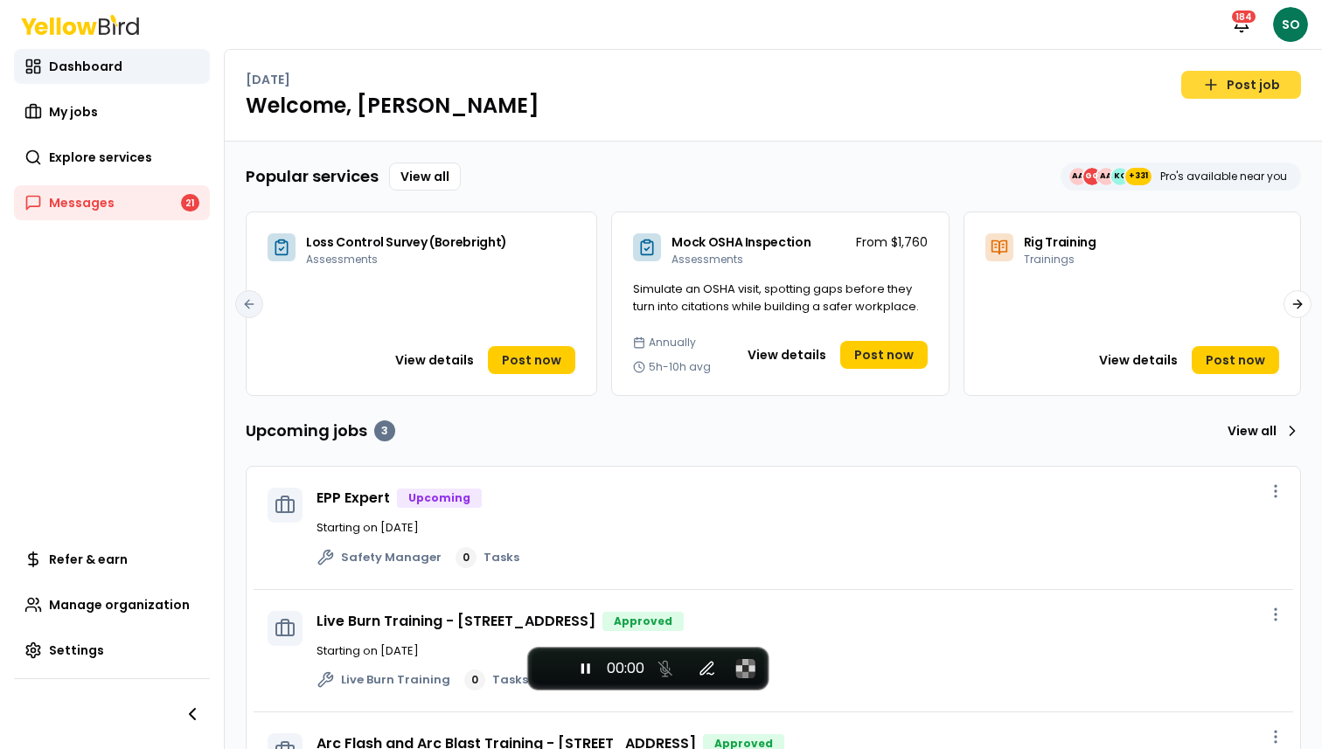
click at [1247, 80] on link "Post job" at bounding box center [1241, 85] width 120 height 28
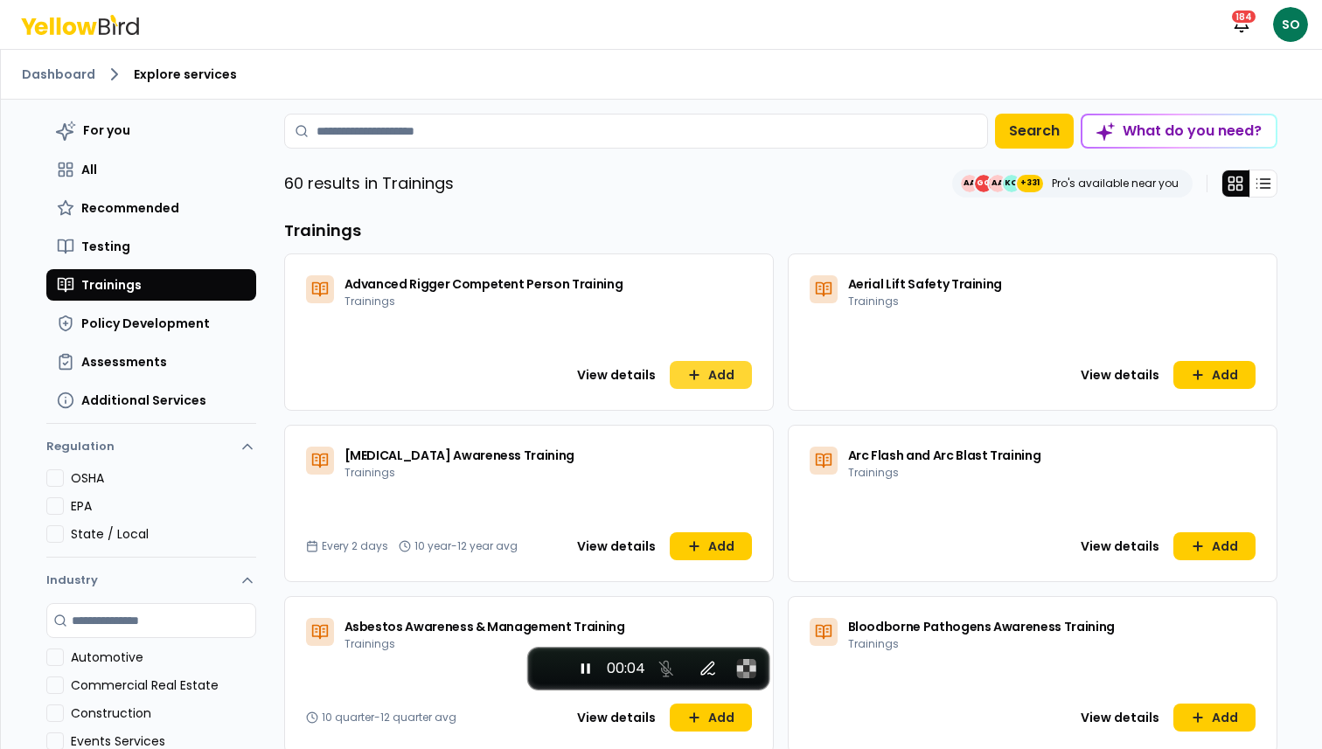
click at [702, 377] on button "Add" at bounding box center [711, 375] width 82 height 28
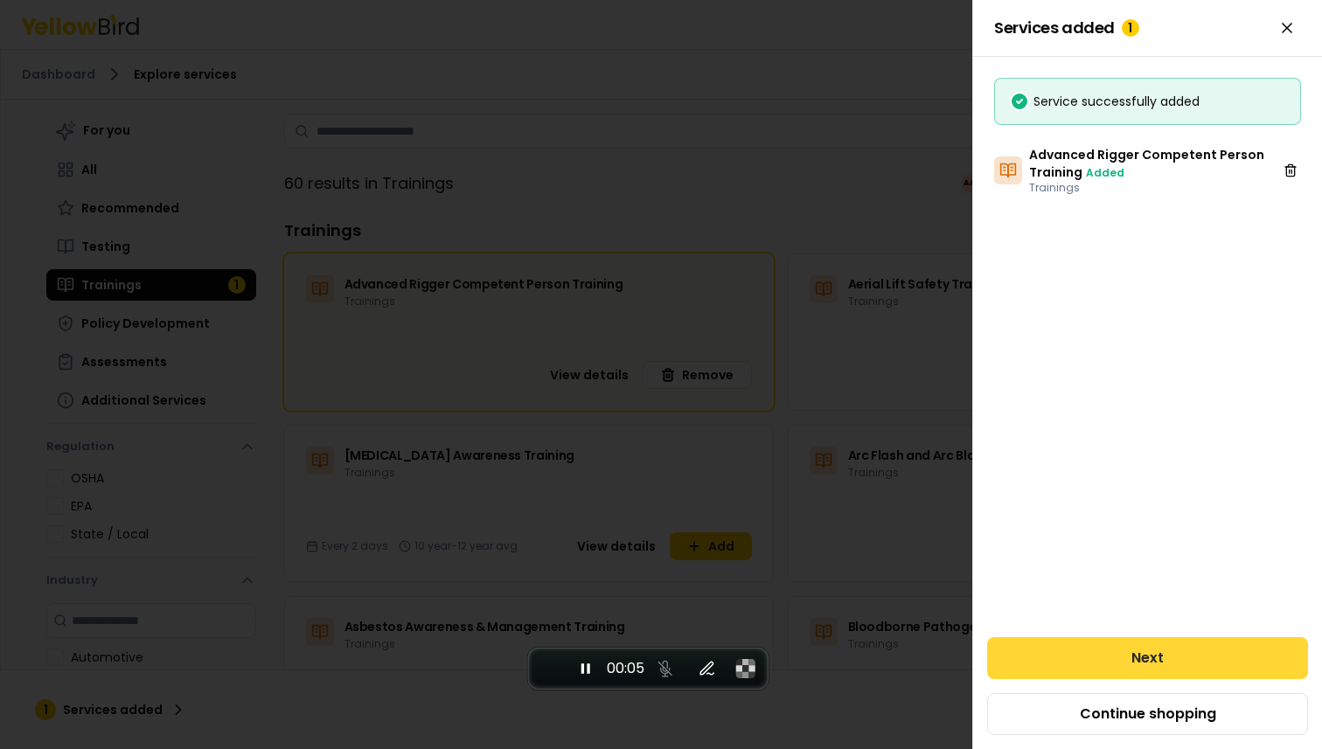
click at [1063, 646] on button "Next" at bounding box center [1147, 658] width 321 height 42
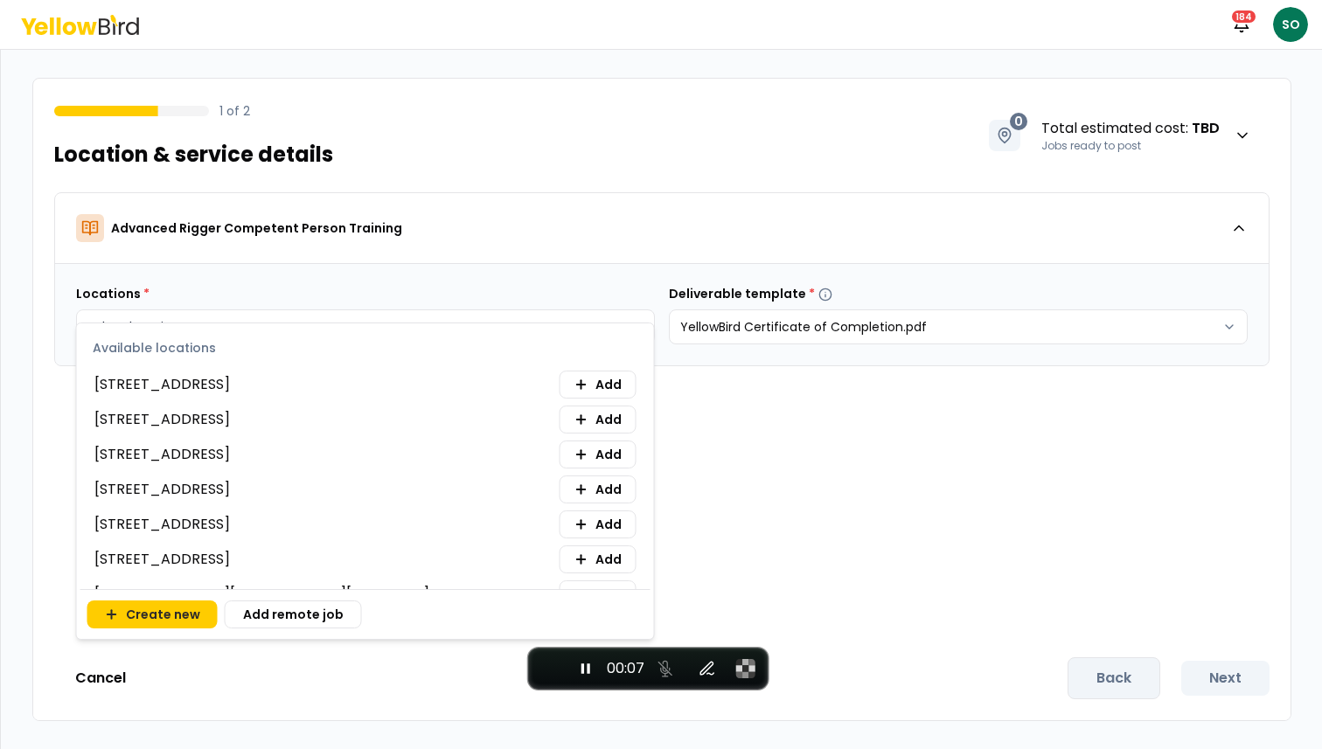
click at [473, 318] on html "Notifications 184 SO 1 of 2 Location & service details 0 Total estimated cost :…" at bounding box center [661, 374] width 1322 height 749
click at [610, 447] on span "Add" at bounding box center [608, 454] width 26 height 17
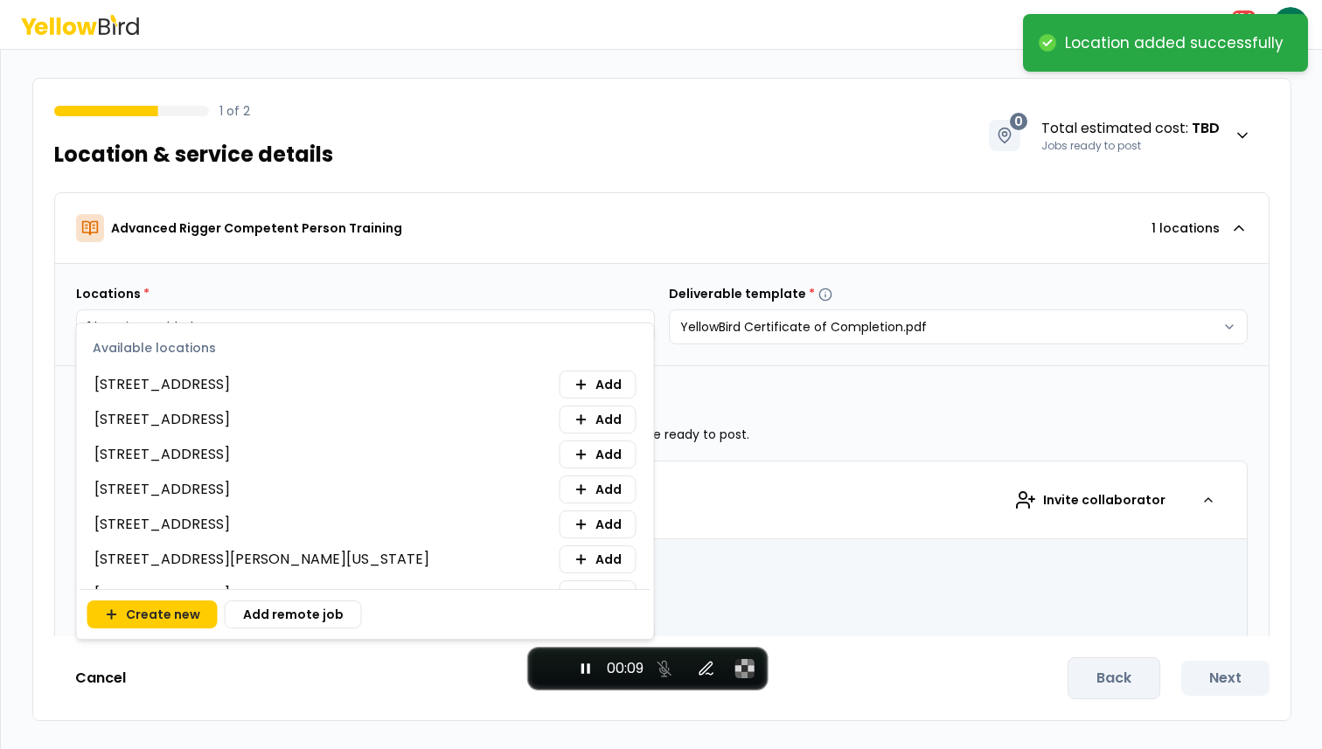
click at [769, 367] on html "**********" at bounding box center [661, 374] width 1322 height 749
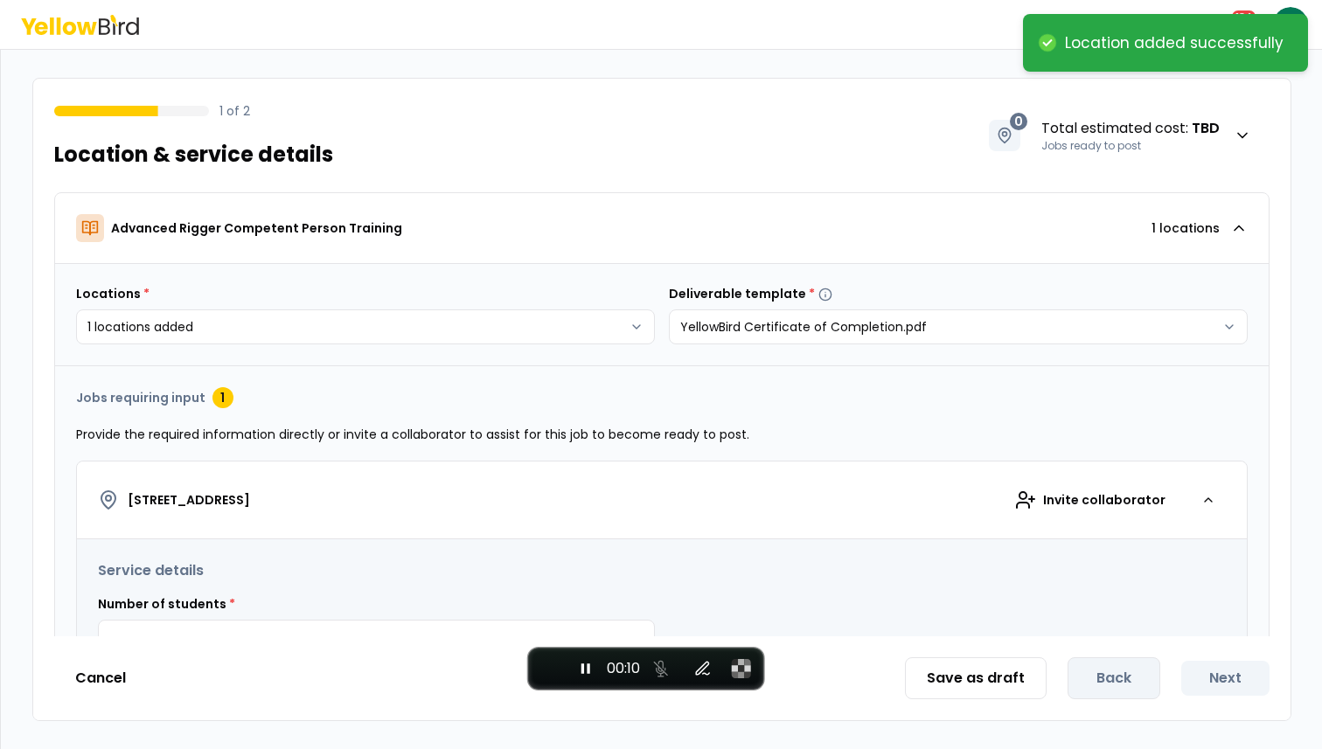
click at [387, 436] on p "Provide the required information directly or invite a collaborator to assist fo…" at bounding box center [662, 434] width 1172 height 17
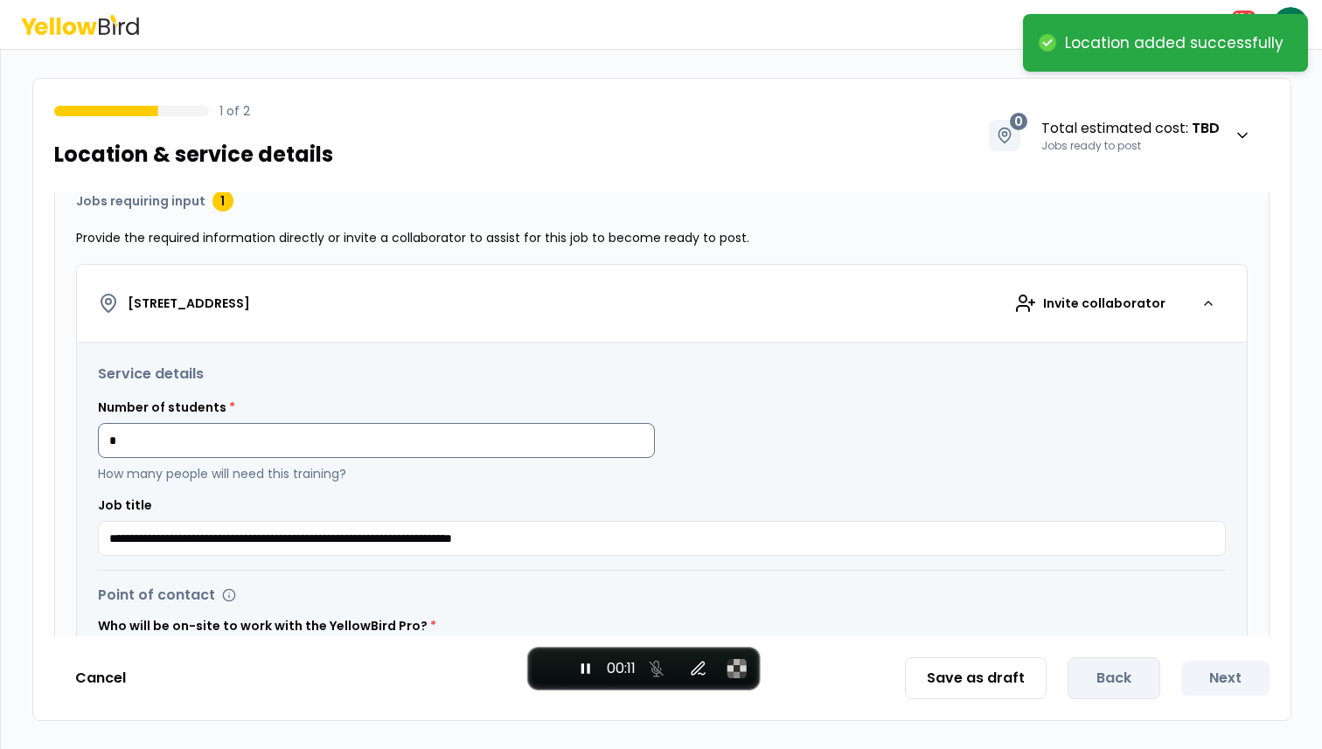
click at [346, 437] on input "*" at bounding box center [376, 440] width 557 height 35
type input "*"
click at [583, 380] on h3 "Service details" at bounding box center [662, 374] width 1128 height 21
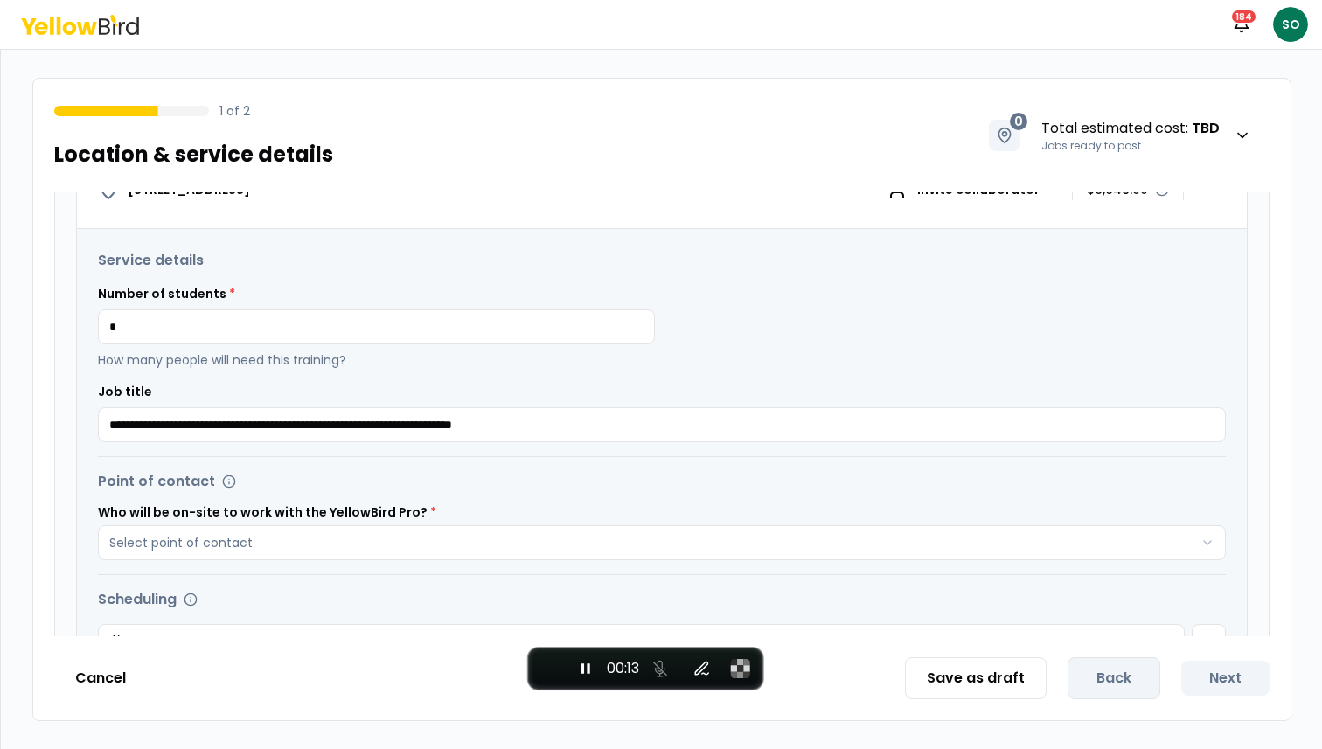
scroll to position [324, 0]
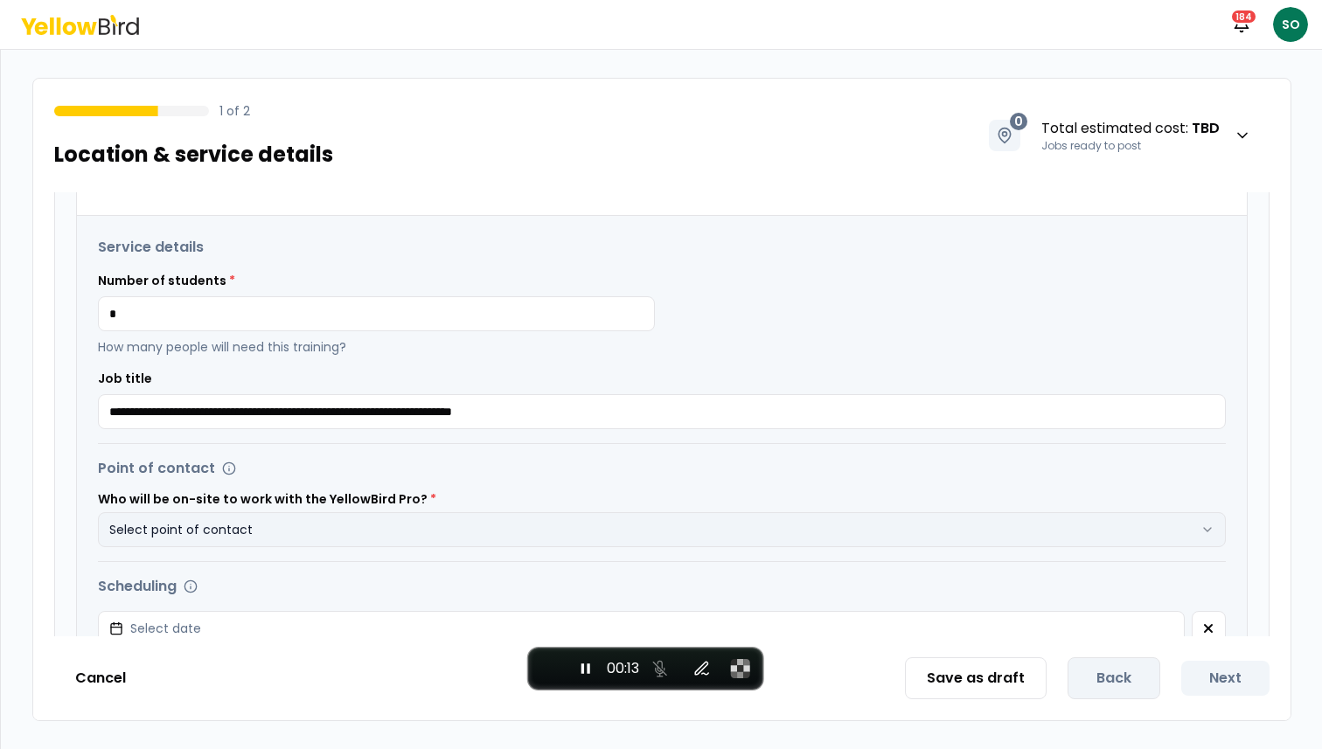
click at [440, 514] on button "Select point of contact" at bounding box center [662, 529] width 1128 height 35
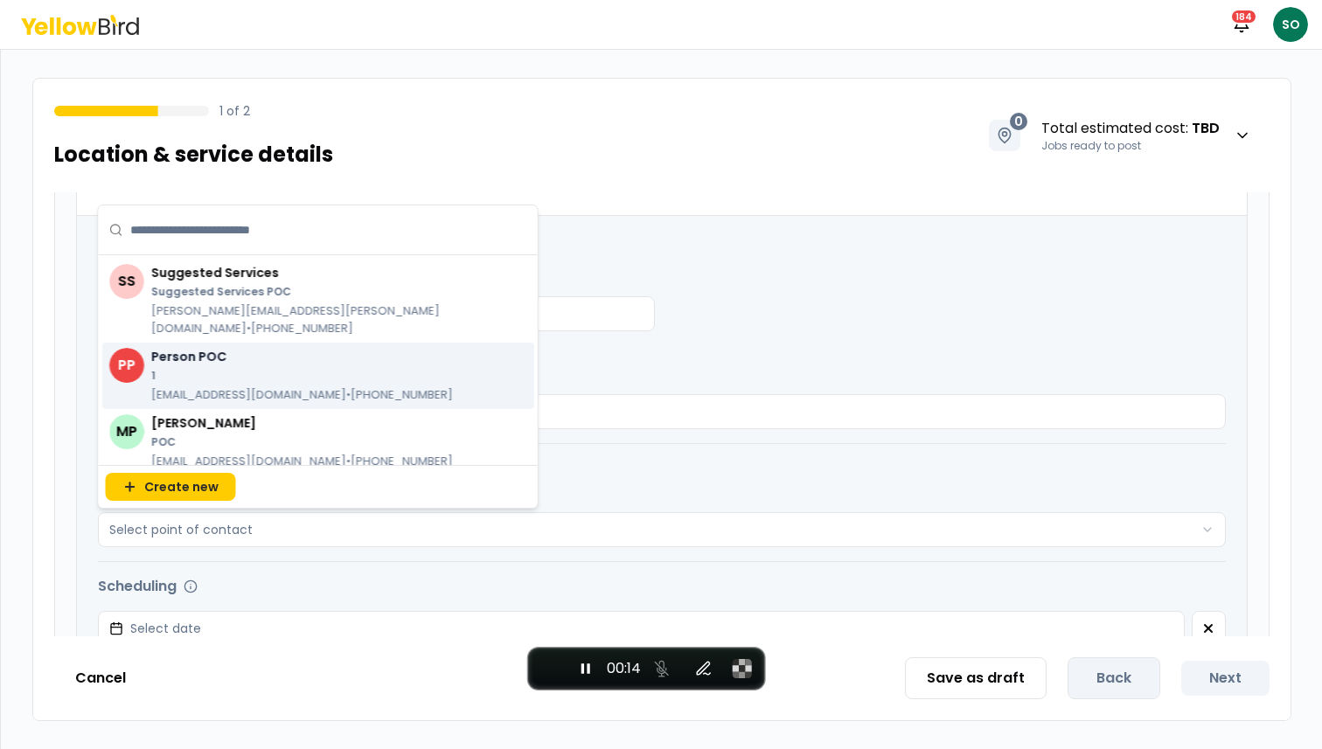
click at [309, 393] on p "[EMAIL_ADDRESS][DOMAIN_NAME] • [PHONE_NUMBER]" at bounding box center [302, 394] width 302 height 17
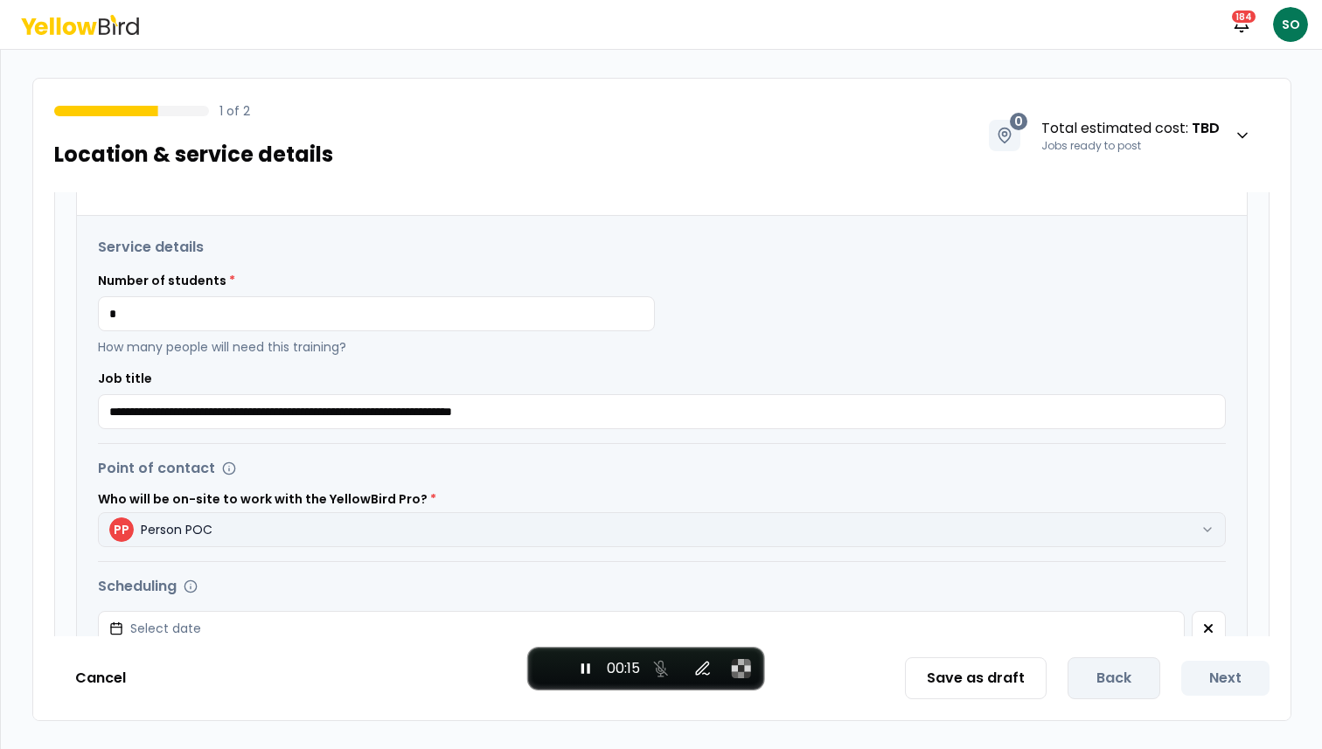
scroll to position [700, 0]
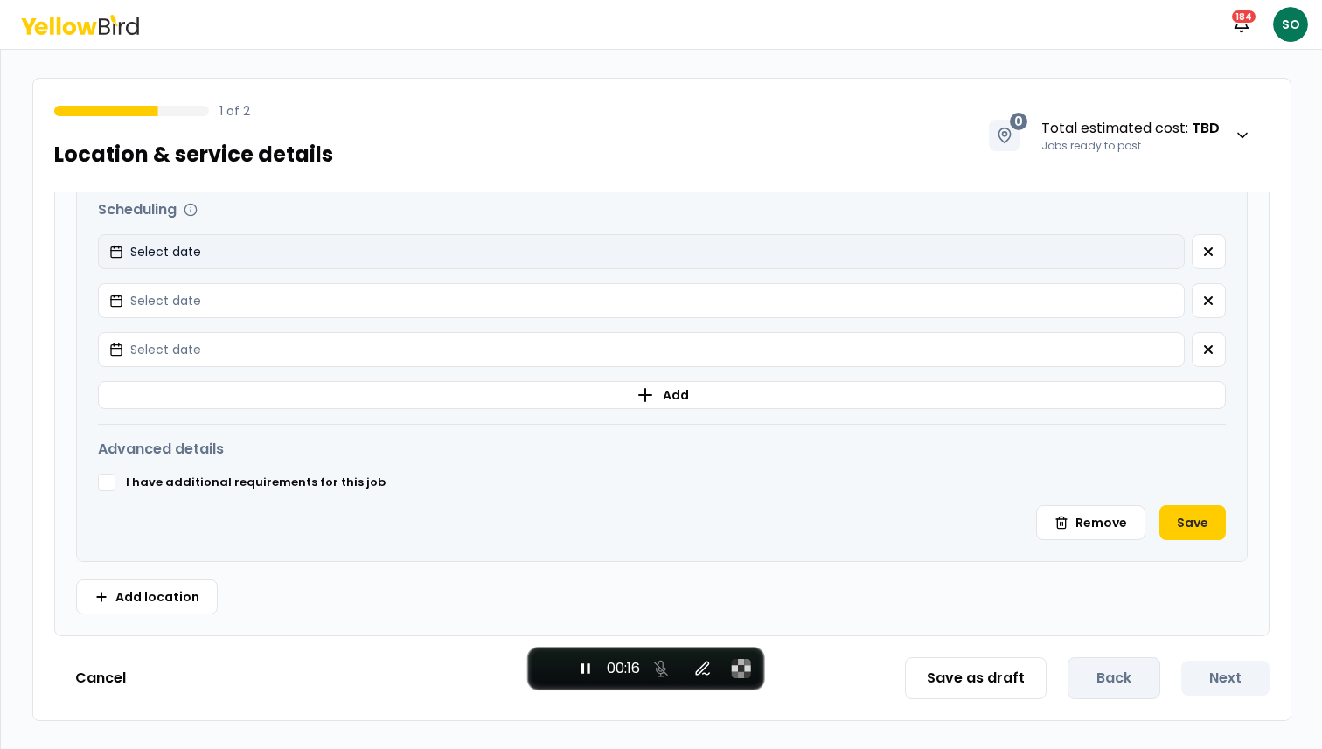
click at [373, 261] on button "Select date" at bounding box center [641, 251] width 1087 height 35
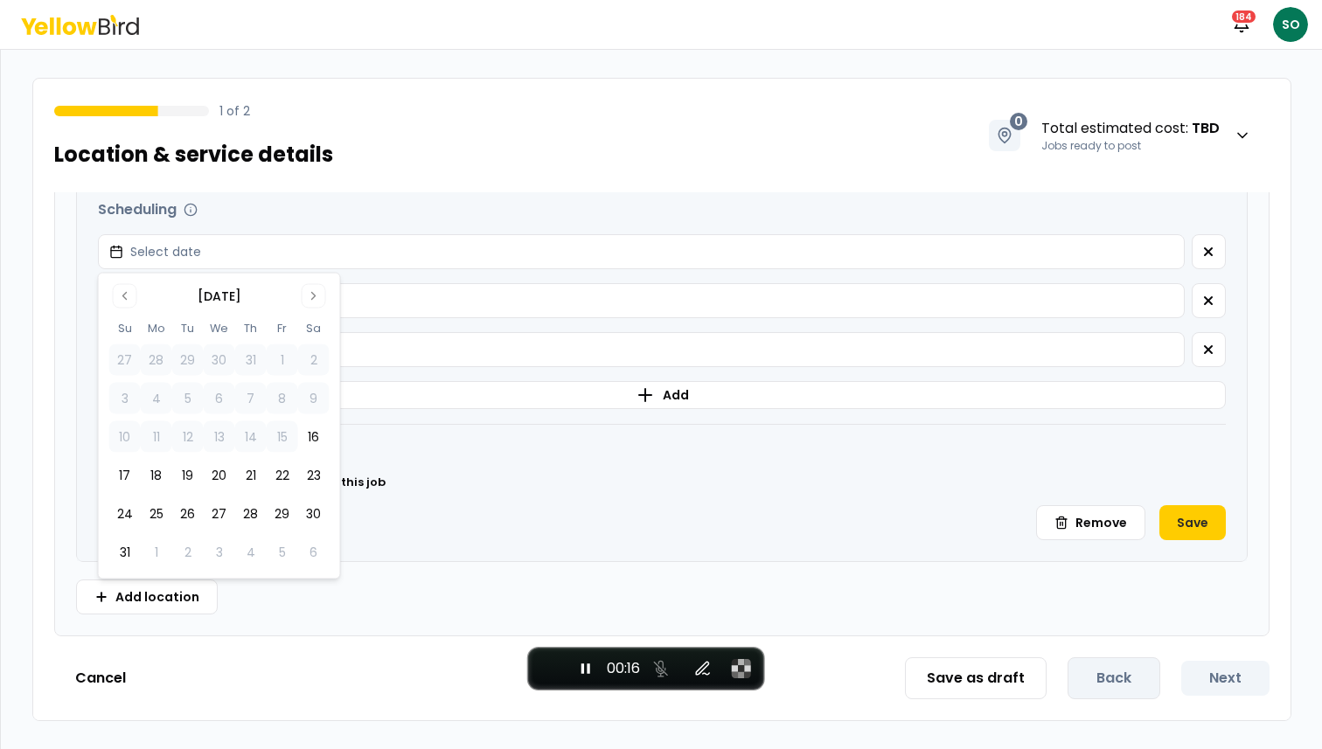
click at [251, 458] on tbody "27 28 29 30 31 1 2 3 4 5 6 7 8 9 10 11 12 13 14 15 16 17 18 19 20 21 22 23 24 2…" at bounding box center [219, 453] width 220 height 231
click at [247, 472] on button "21" at bounding box center [250, 475] width 31 height 31
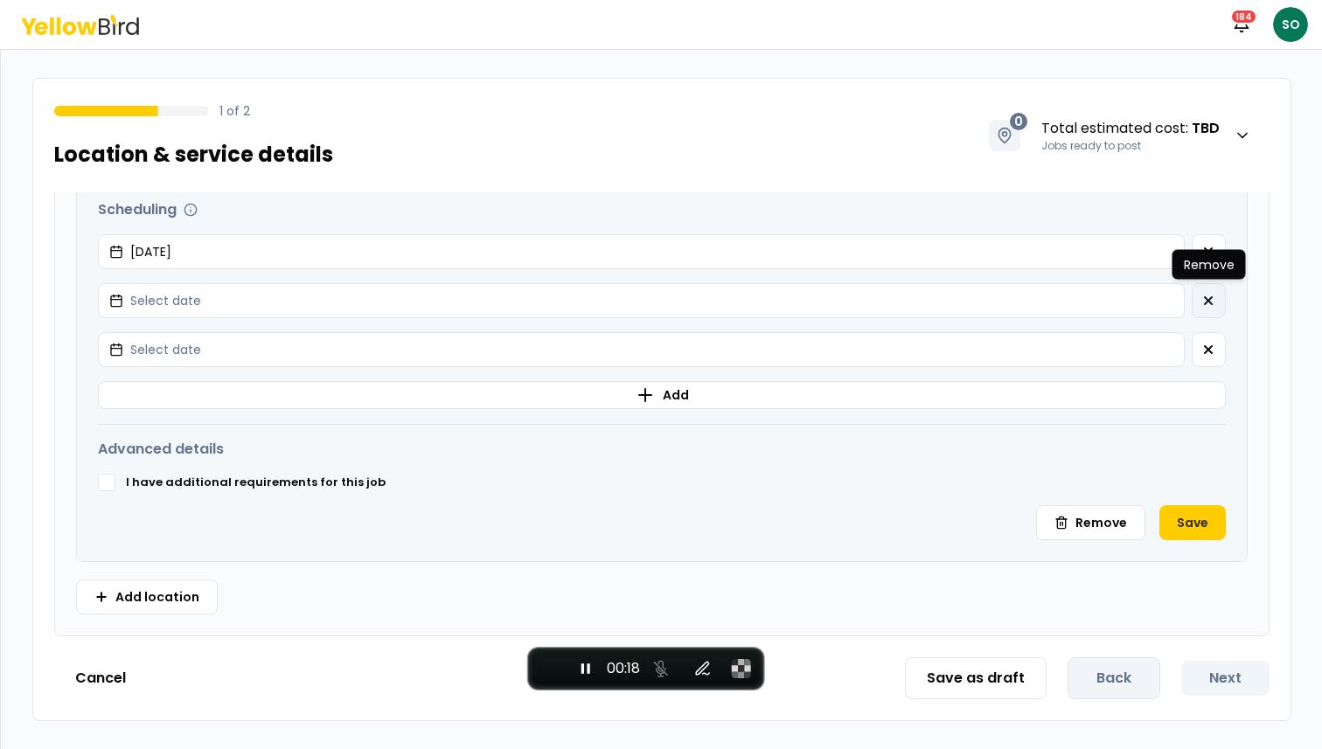
click at [1201, 308] on button "button" at bounding box center [1209, 300] width 34 height 35
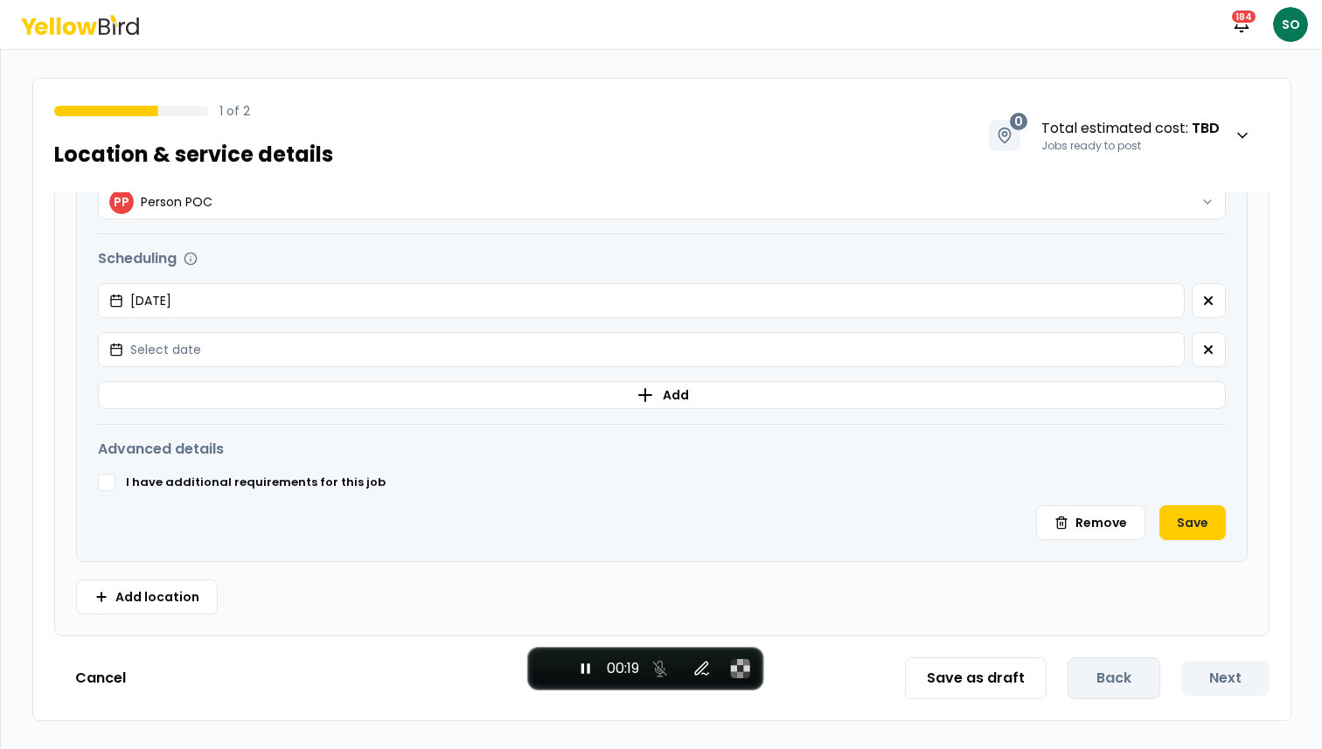
click at [1201, 308] on button "button" at bounding box center [1209, 300] width 34 height 35
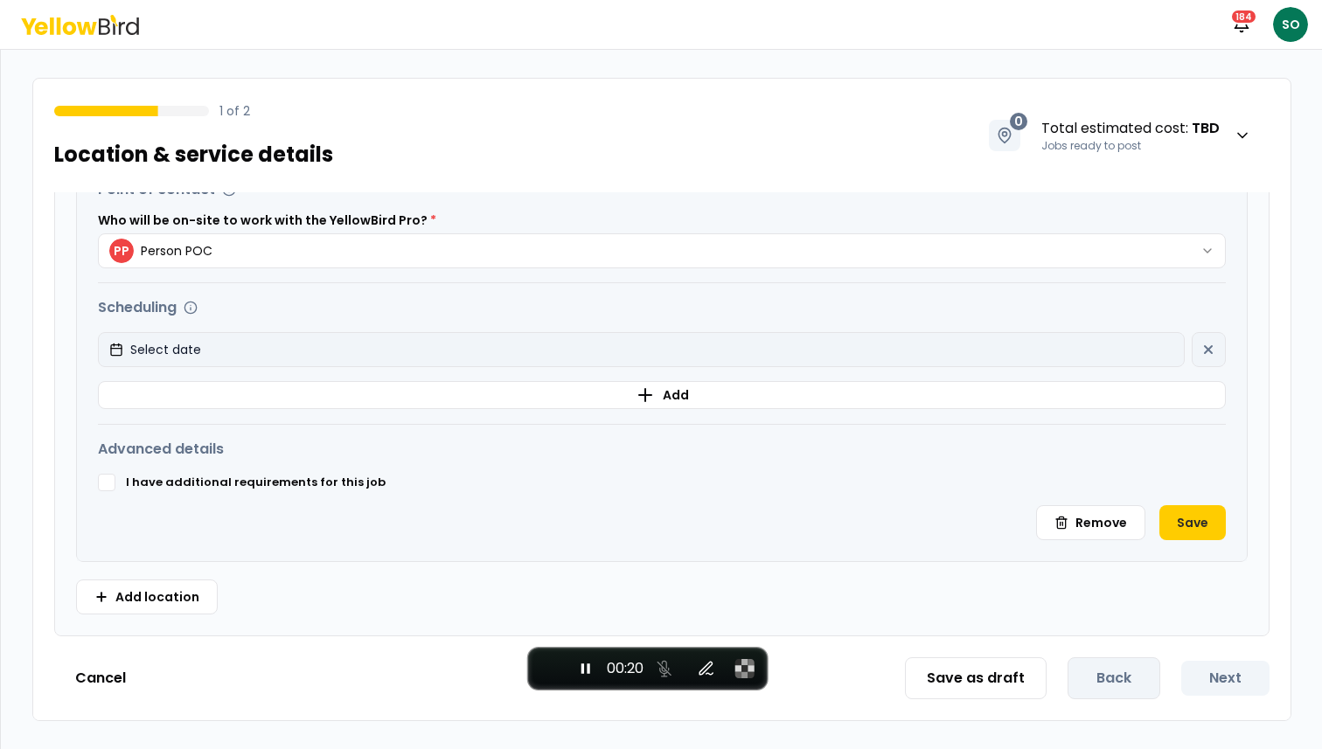
click at [721, 352] on button "Select date" at bounding box center [641, 349] width 1087 height 35
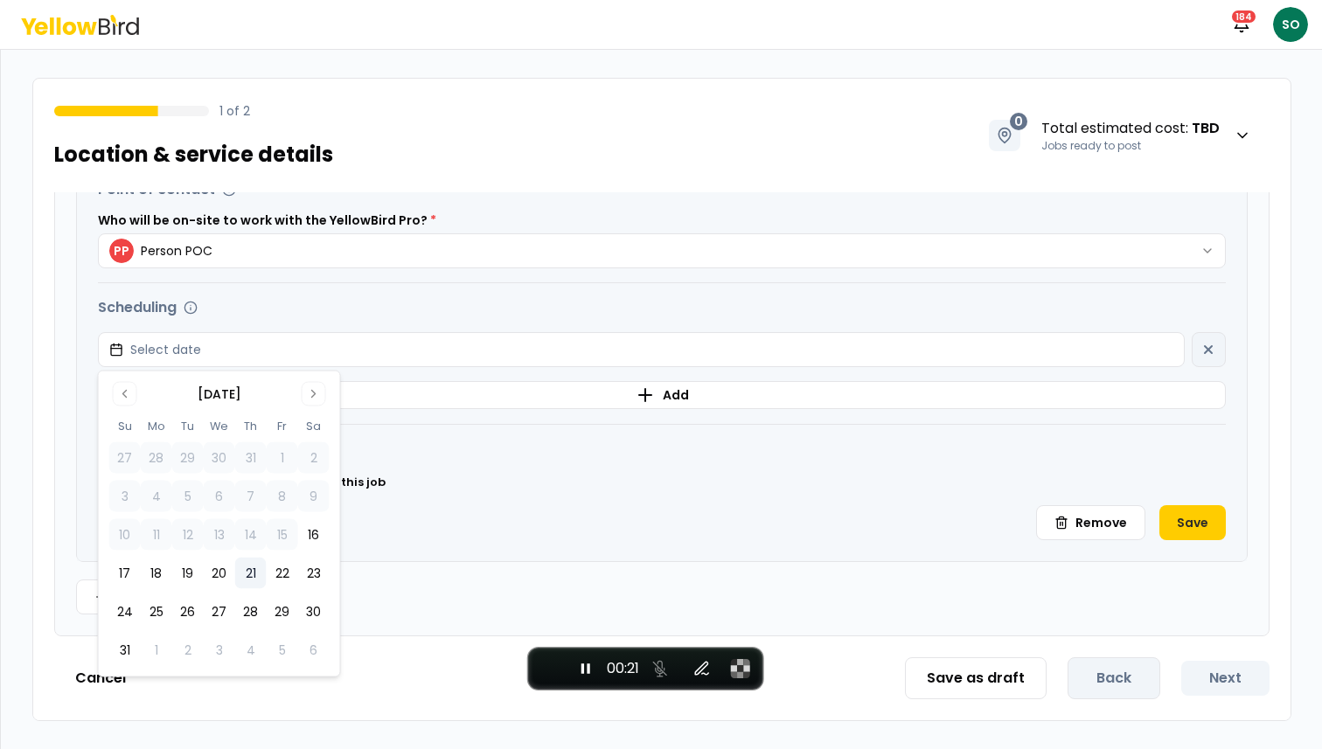
click at [254, 568] on button "21" at bounding box center [250, 573] width 31 height 31
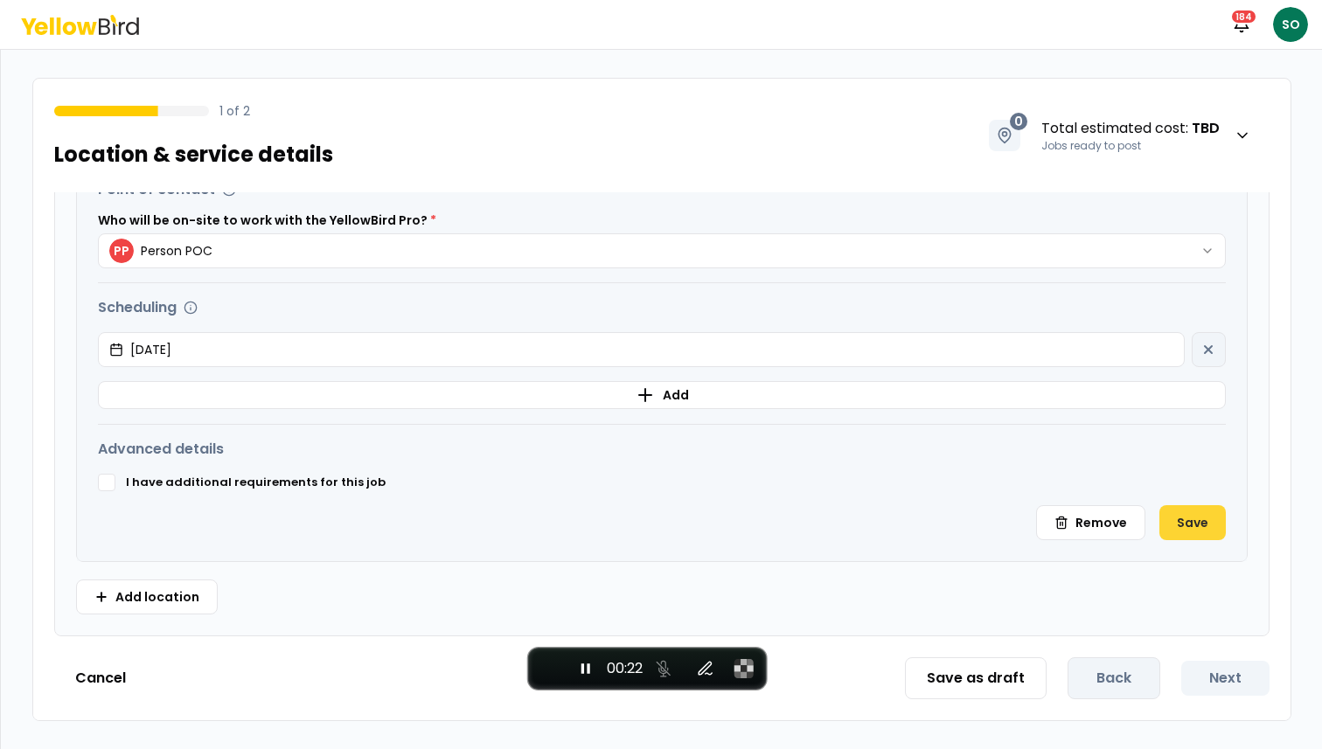
click at [1186, 523] on button "Save" at bounding box center [1192, 522] width 66 height 35
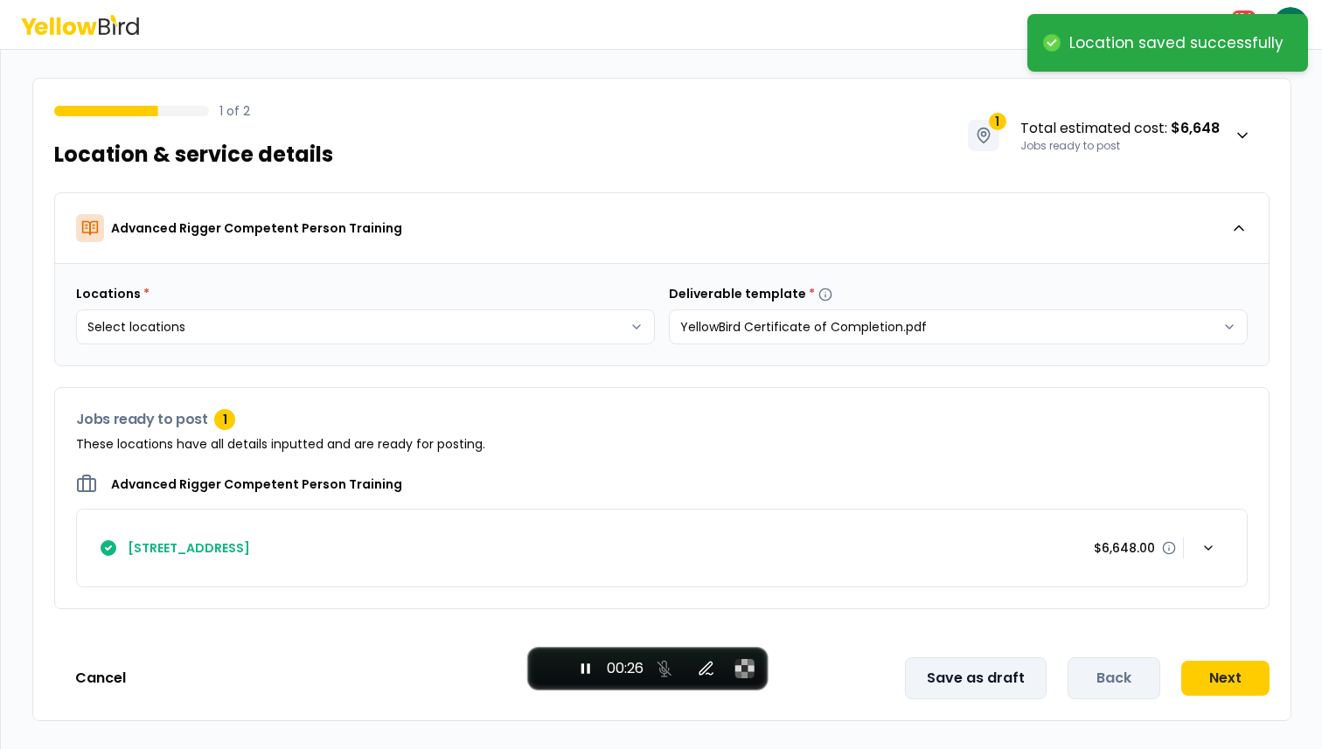
click at [955, 677] on button "Save as draft" at bounding box center [976, 679] width 142 height 42
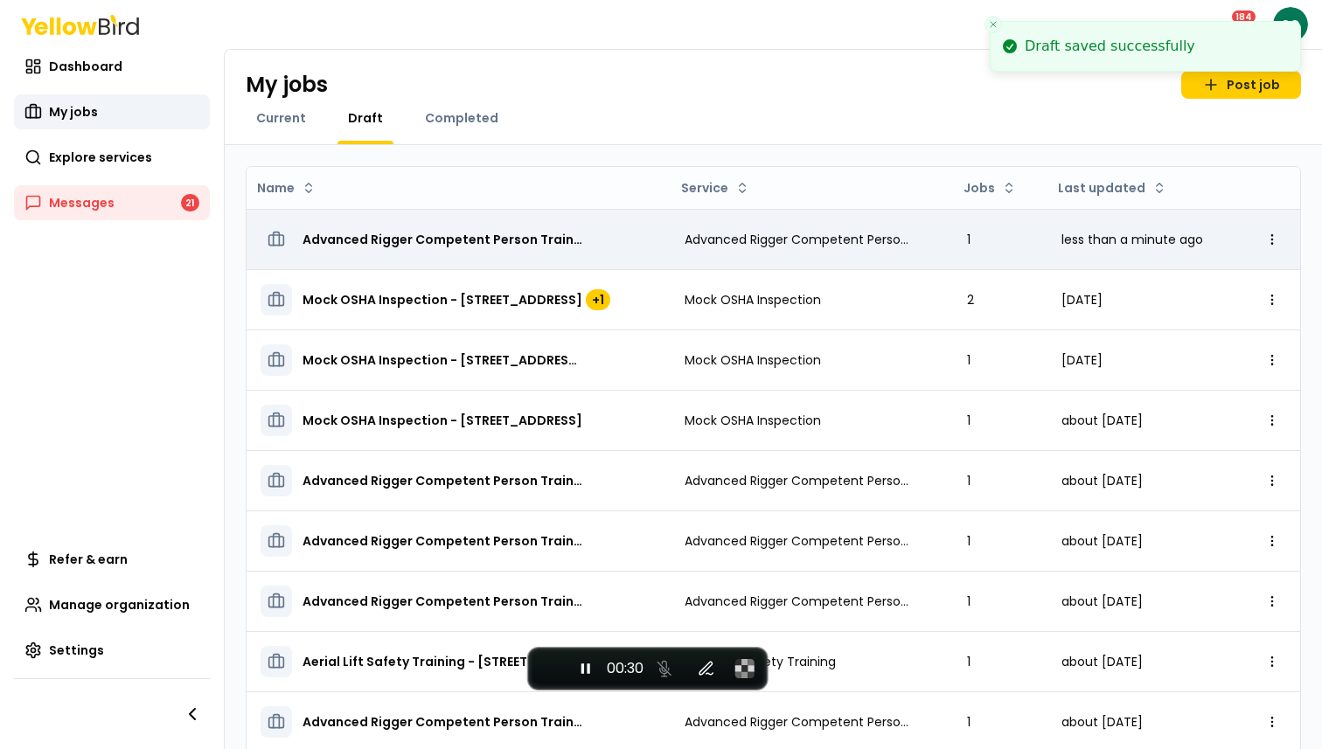
click at [459, 240] on span "Advanced Rigger Competent Person Training - [STREET_ADDRESS]" at bounding box center [443, 239] width 280 height 17
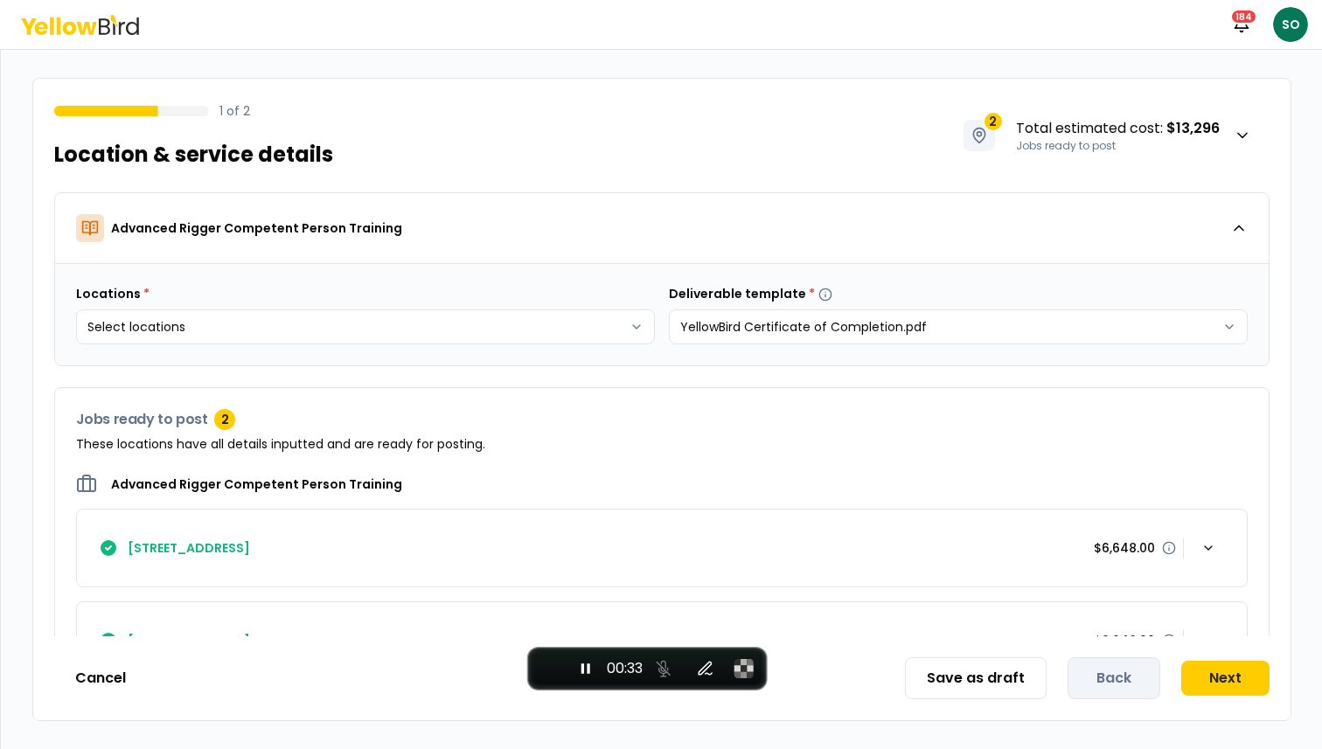
scroll to position [66, 0]
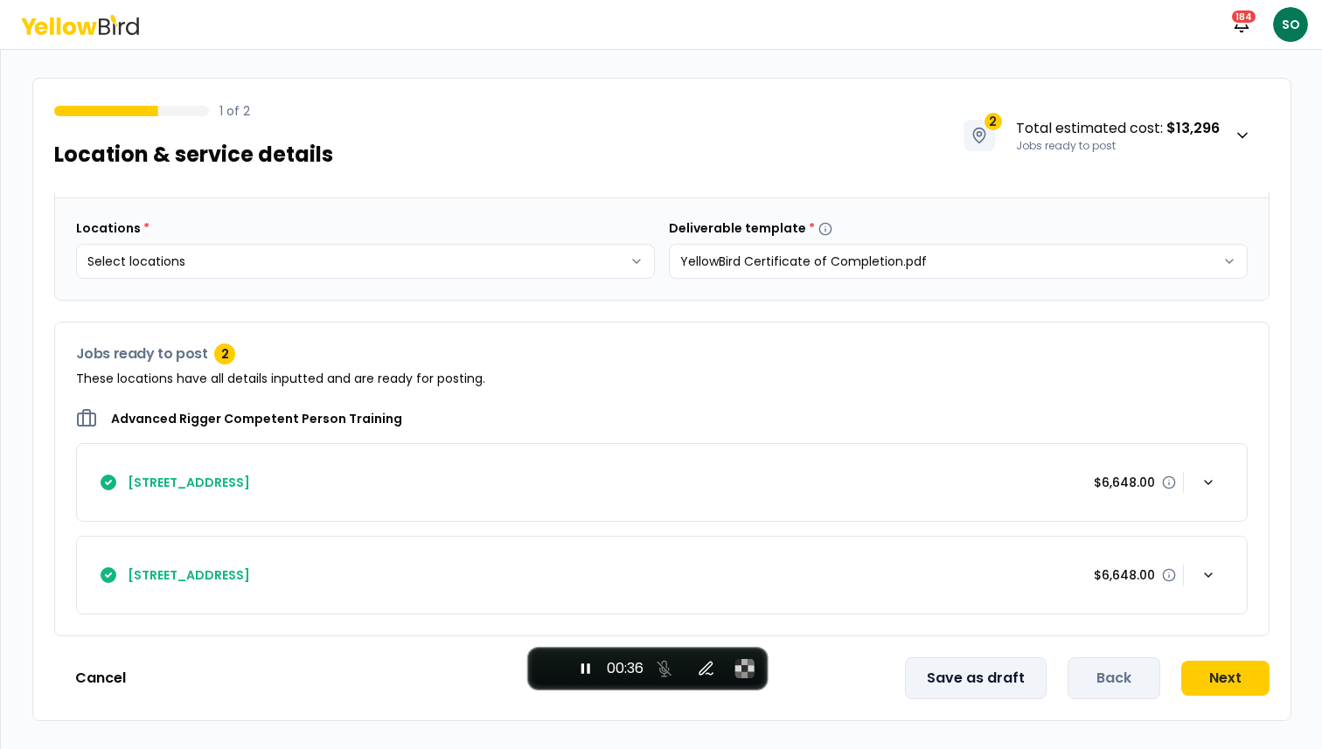
click at [954, 686] on button "Save as draft" at bounding box center [976, 679] width 142 height 42
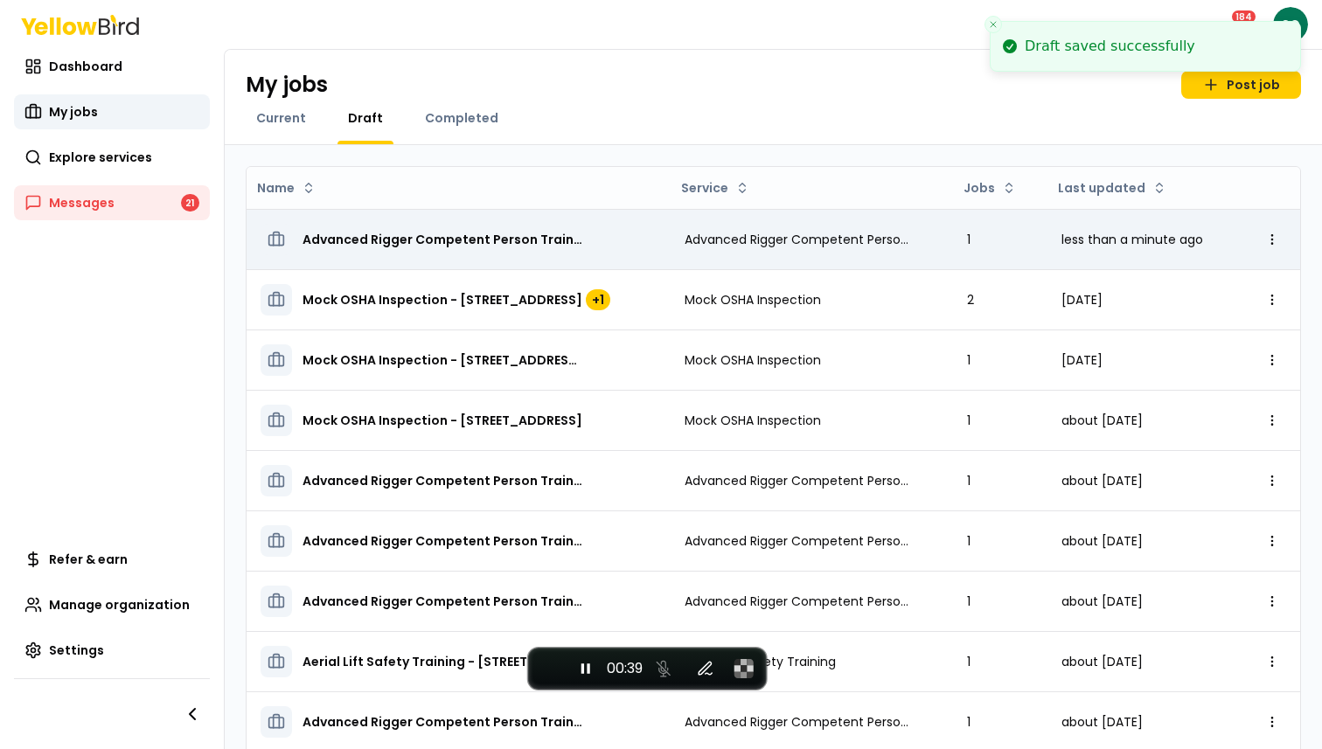
click at [484, 244] on span "Advanced Rigger Competent Person Training - [STREET_ADDRESS]" at bounding box center [443, 239] width 280 height 17
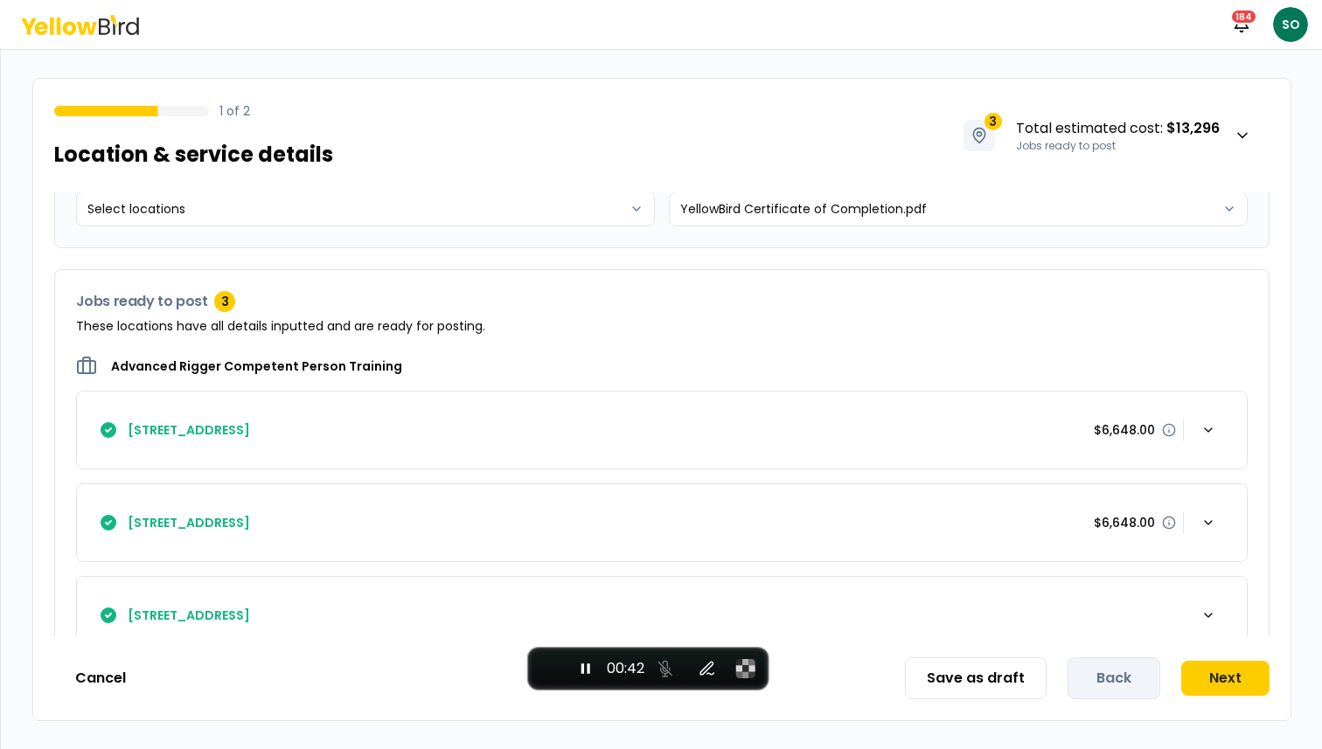
scroll to position [158, 0]
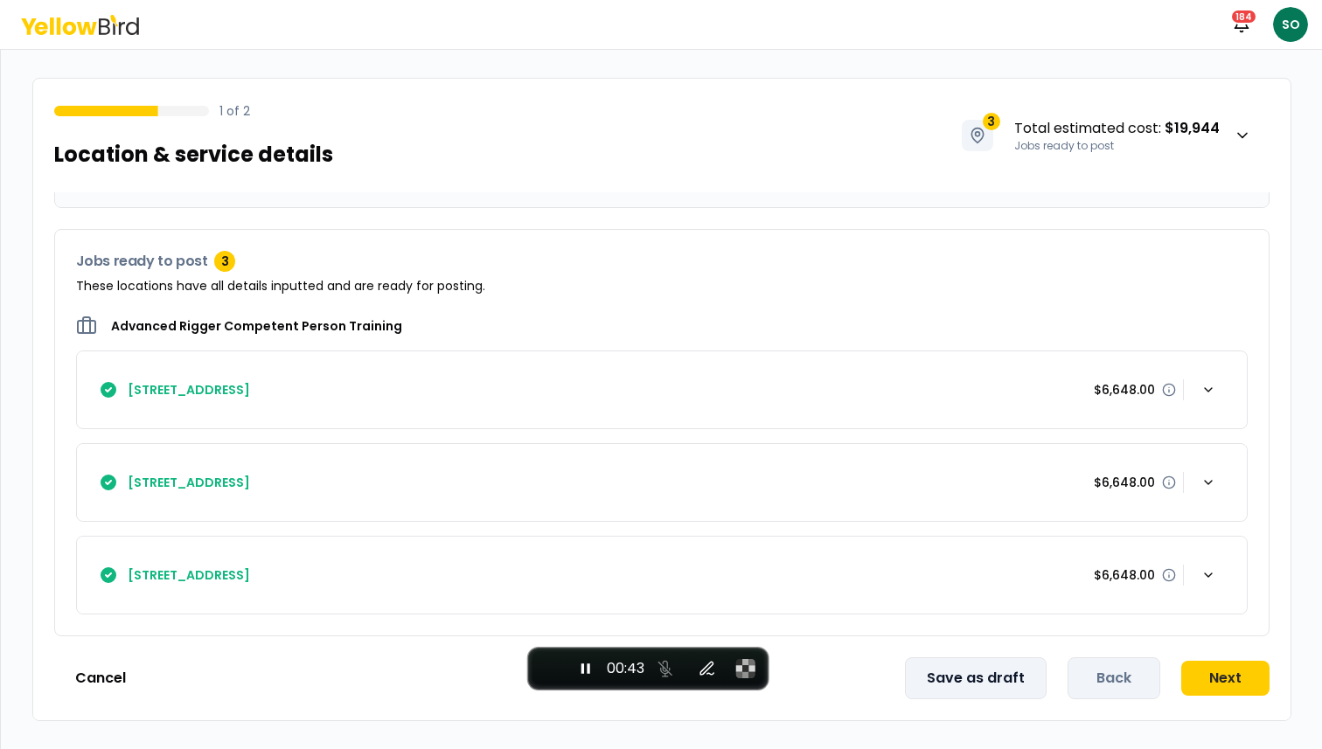
click at [982, 686] on button "Save as draft" at bounding box center [976, 679] width 142 height 42
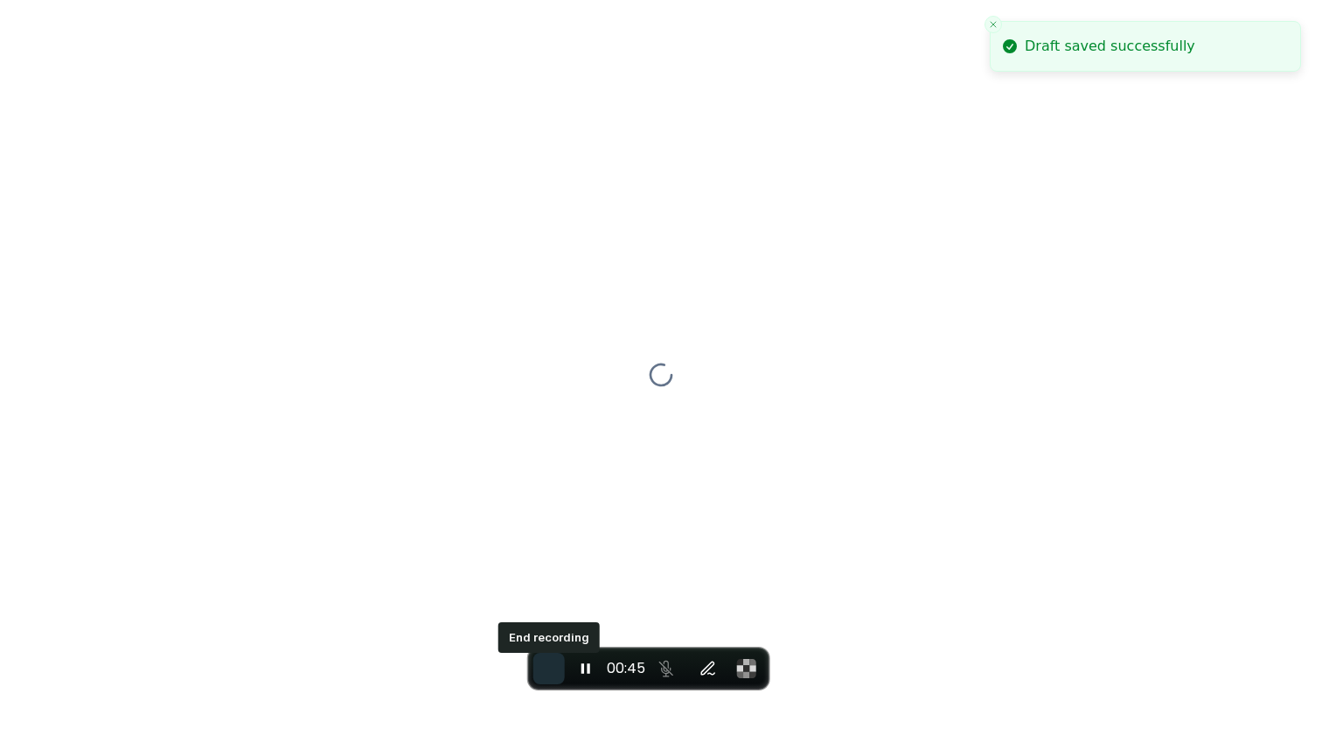
click at [549, 669] on span "End recording" at bounding box center [549, 669] width 0 height 0
